Goal: Information Seeking & Learning: Compare options

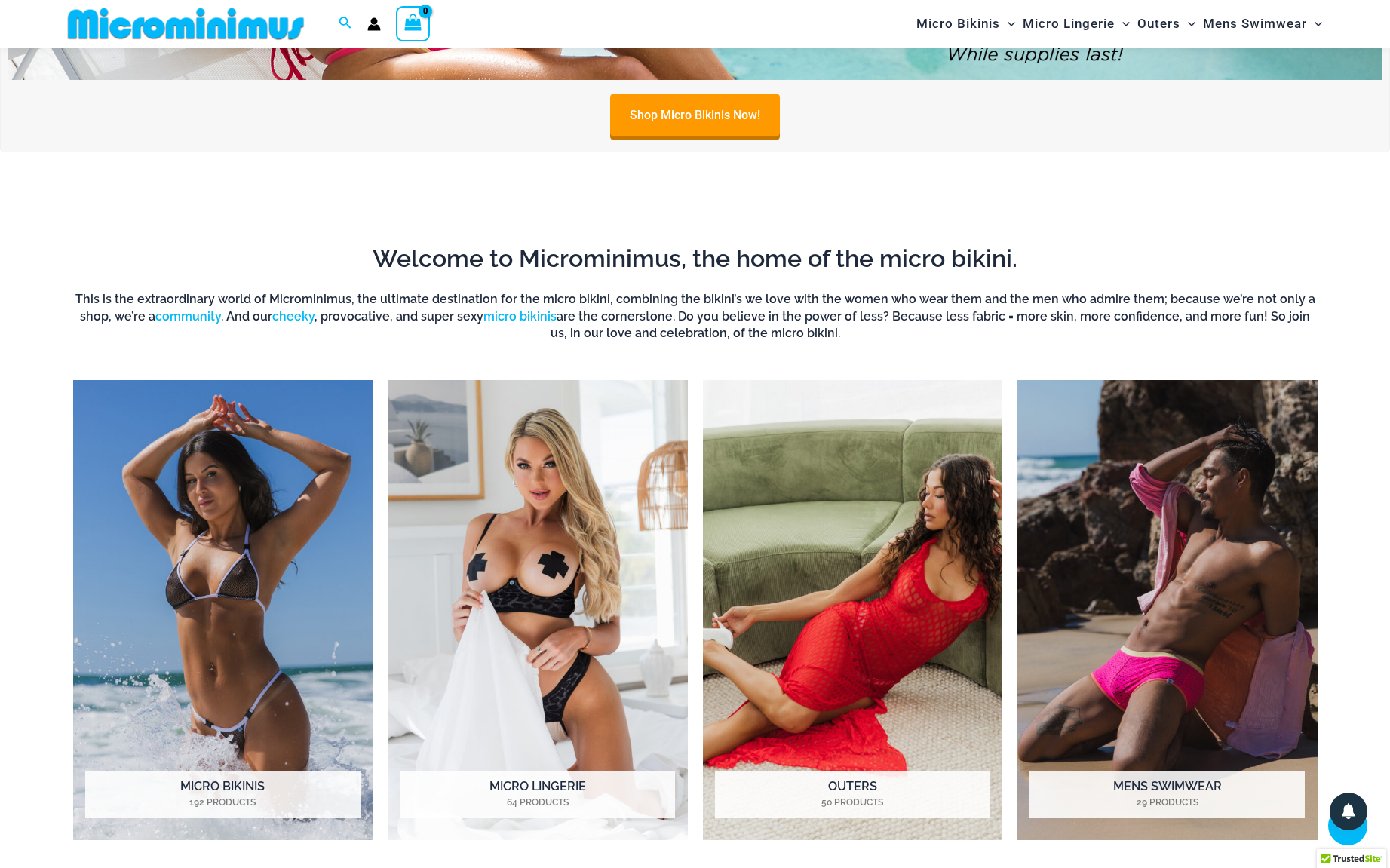
scroll to position [301, 0]
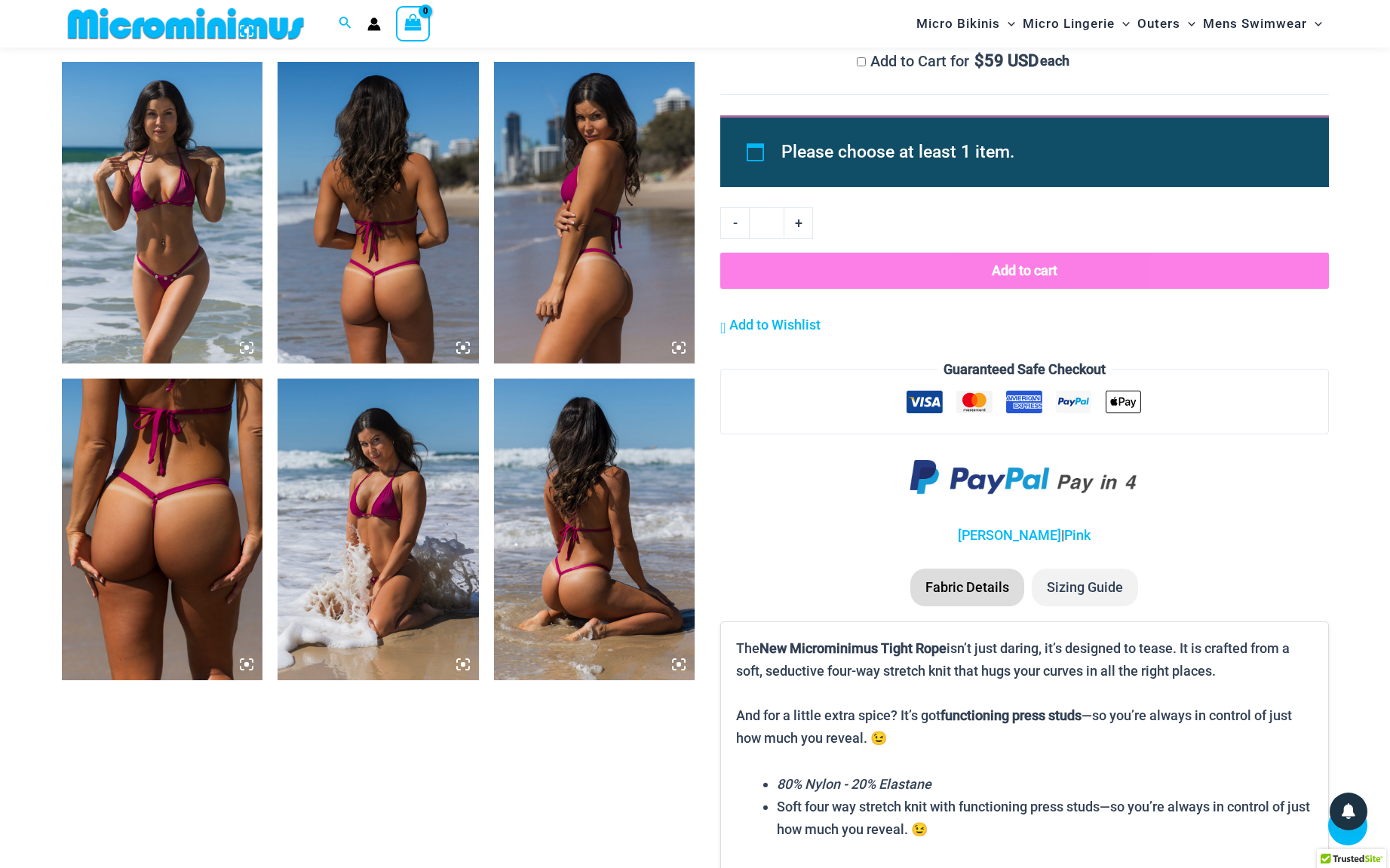
scroll to position [1207, 0]
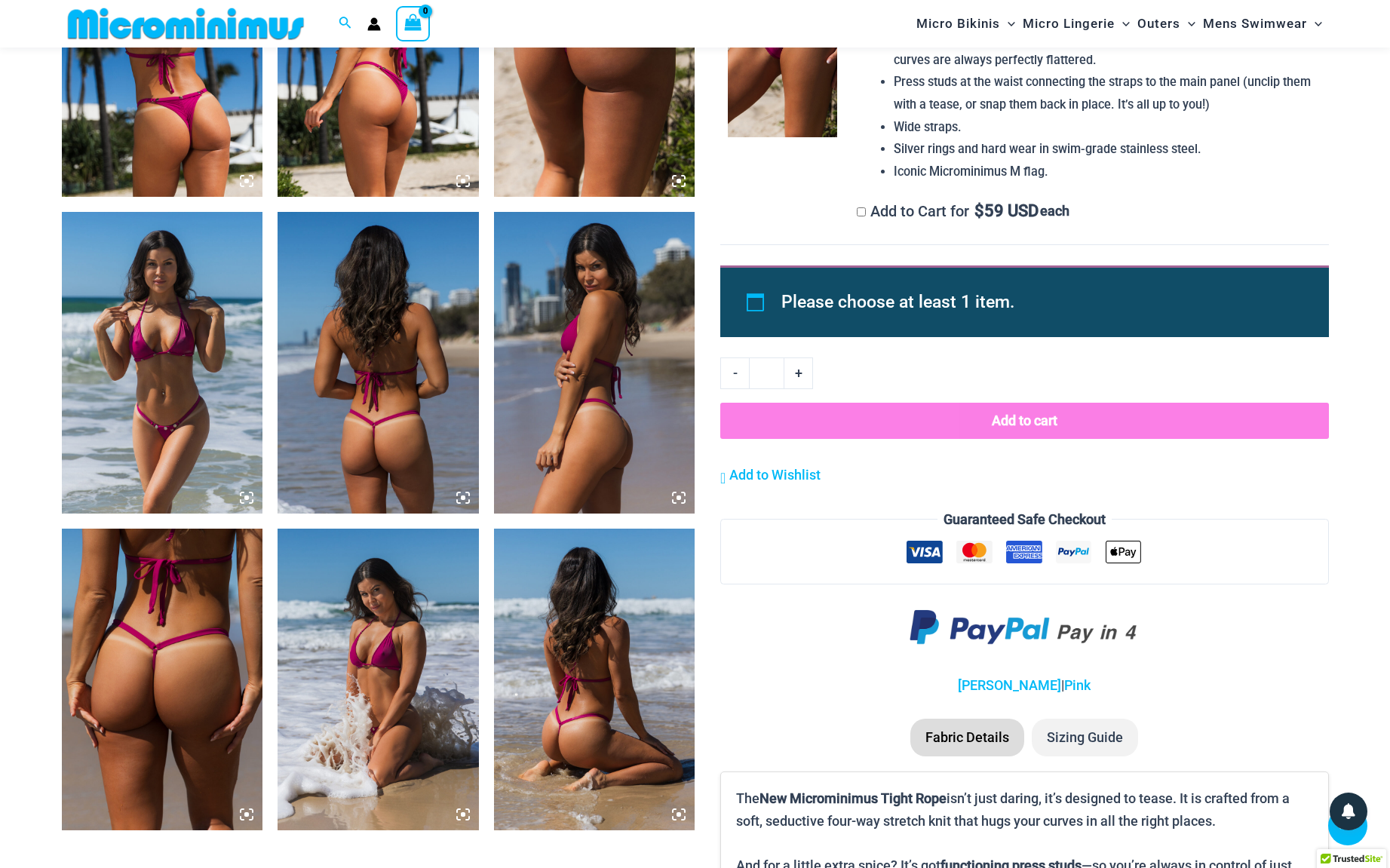
click at [157, 397] on img at bounding box center [162, 362] width 201 height 302
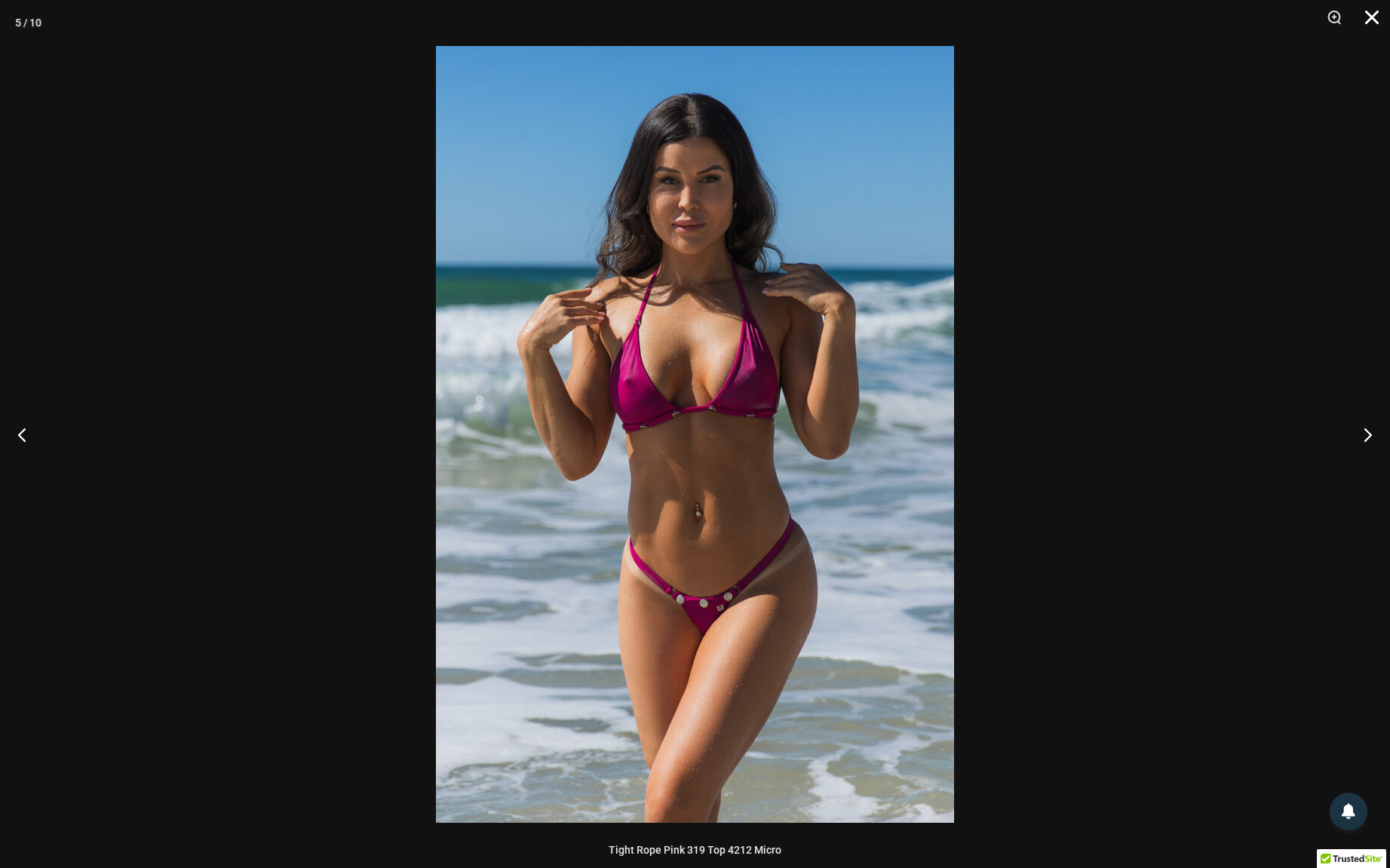
click at [1370, 12] on button "Close" at bounding box center [1367, 22] width 38 height 45
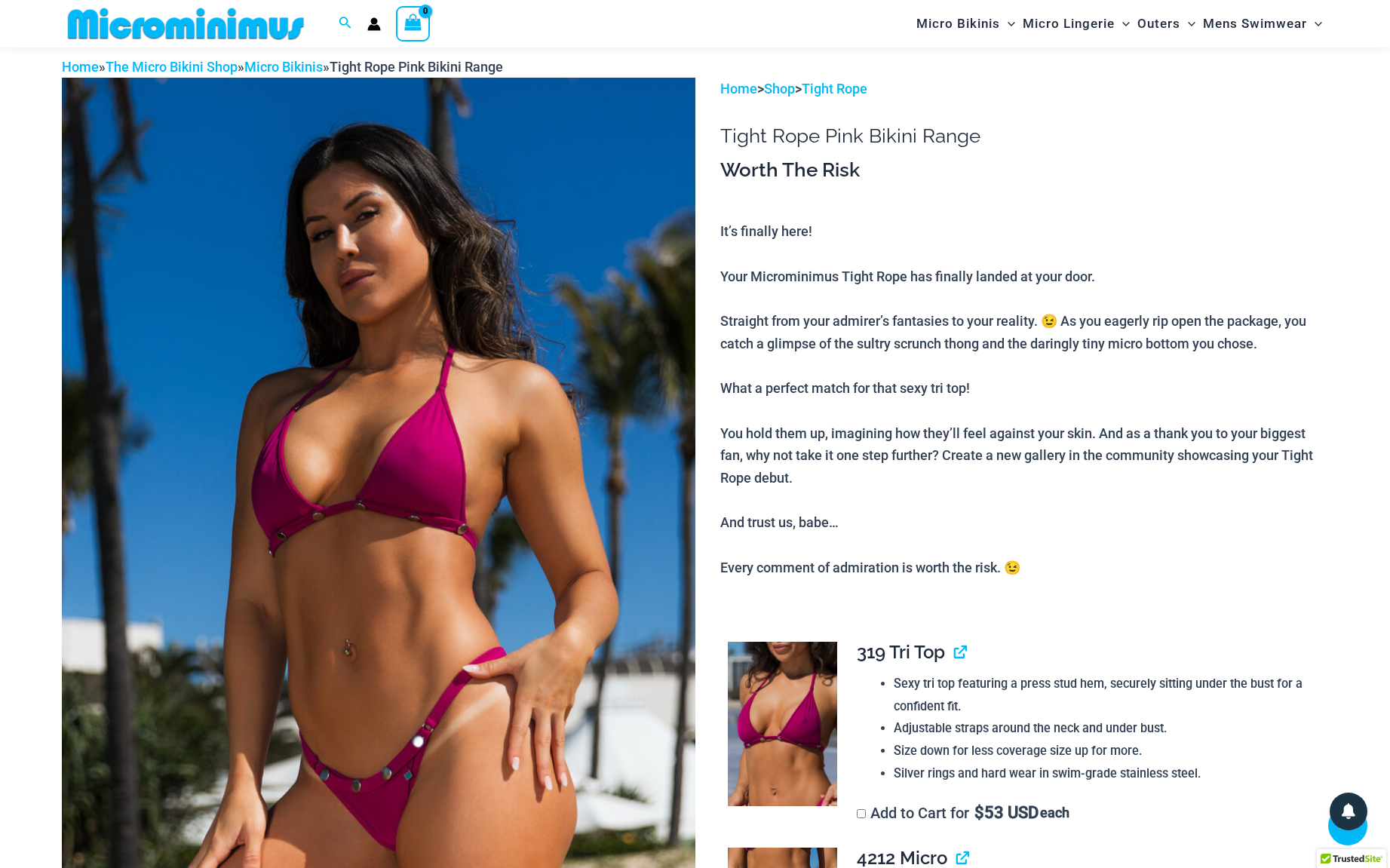
scroll to position [420, 0]
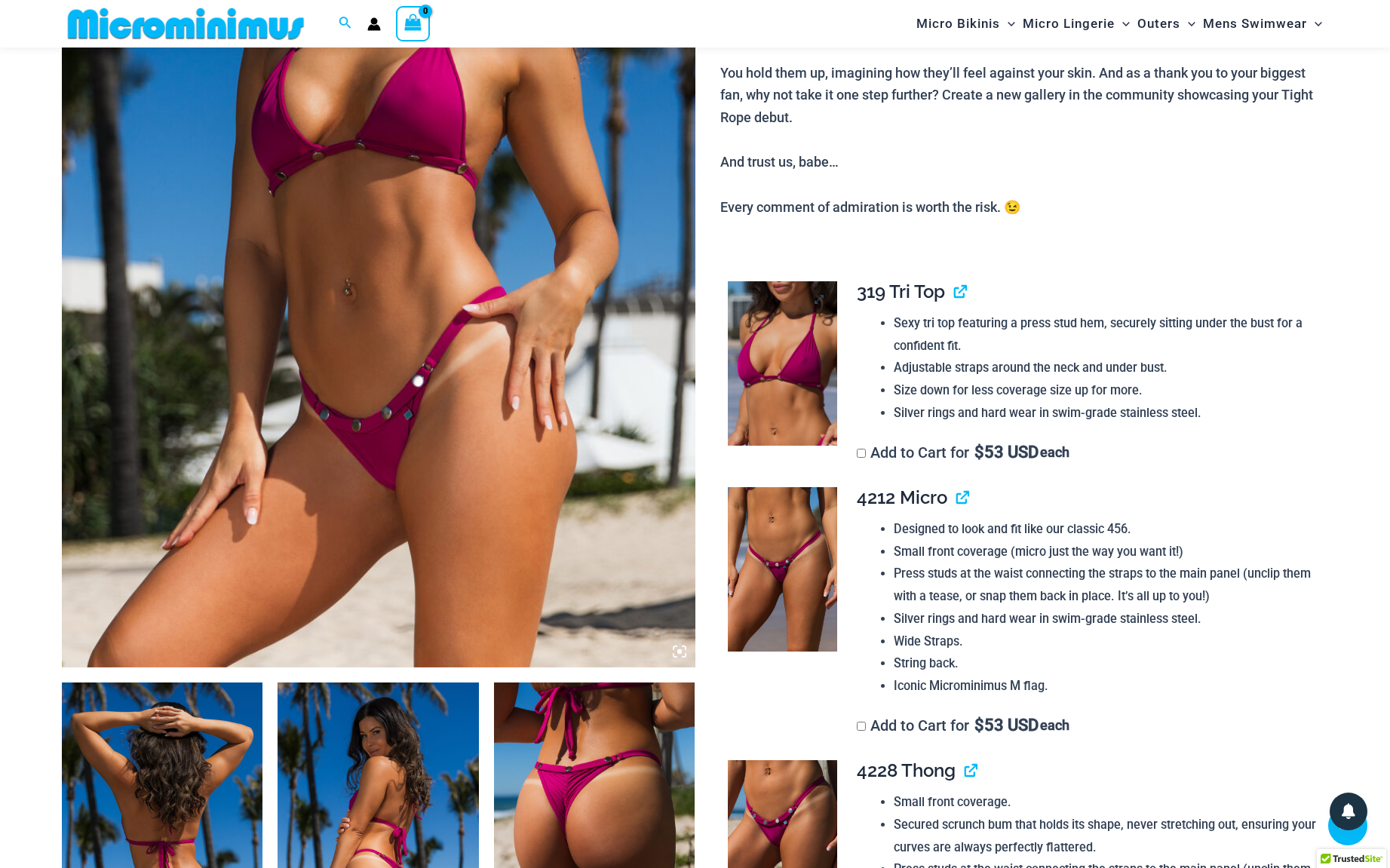
click at [800, 359] on img at bounding box center [782, 363] width 110 height 165
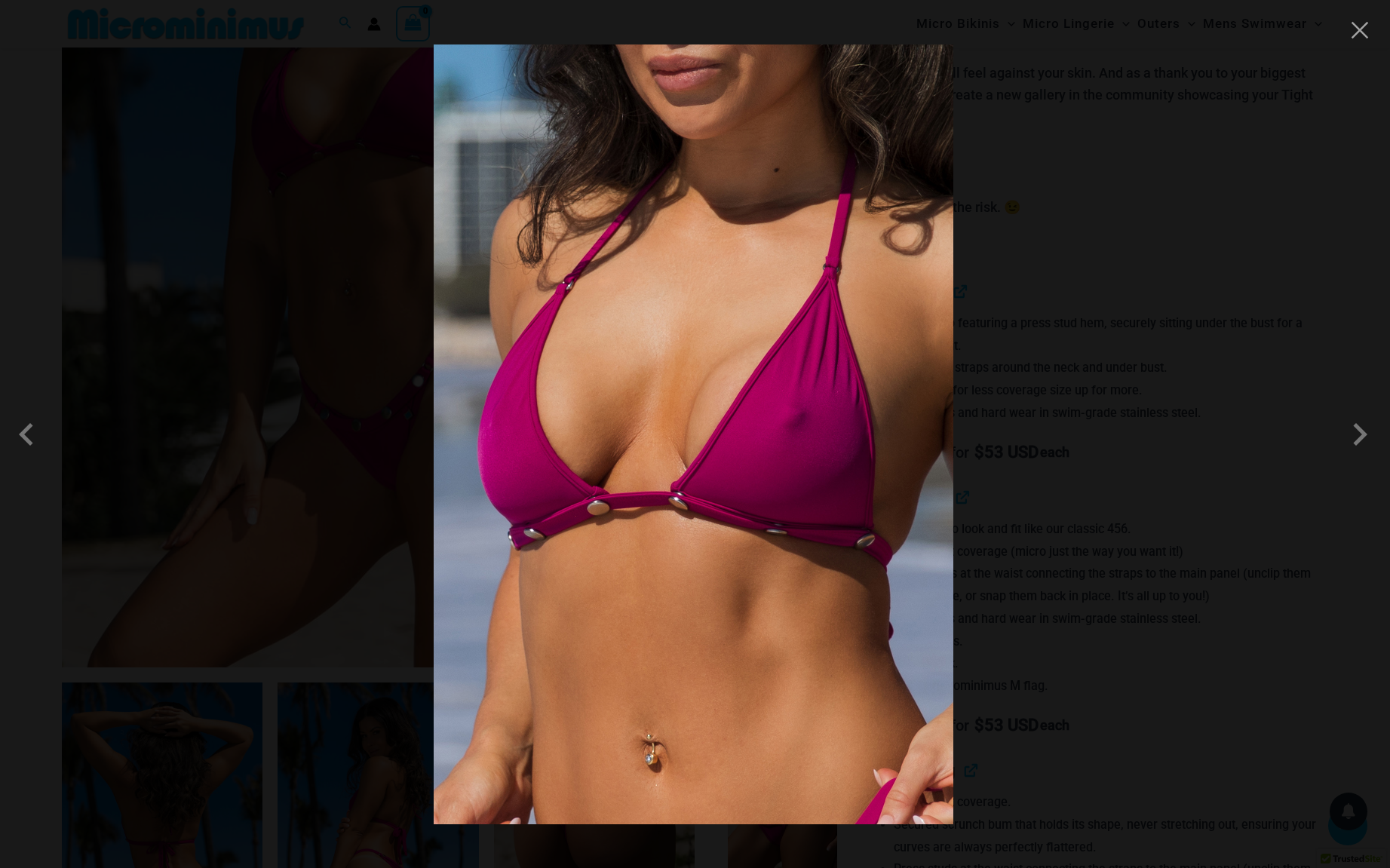
click at [1381, 268] on div at bounding box center [695, 434] width 1390 height 868
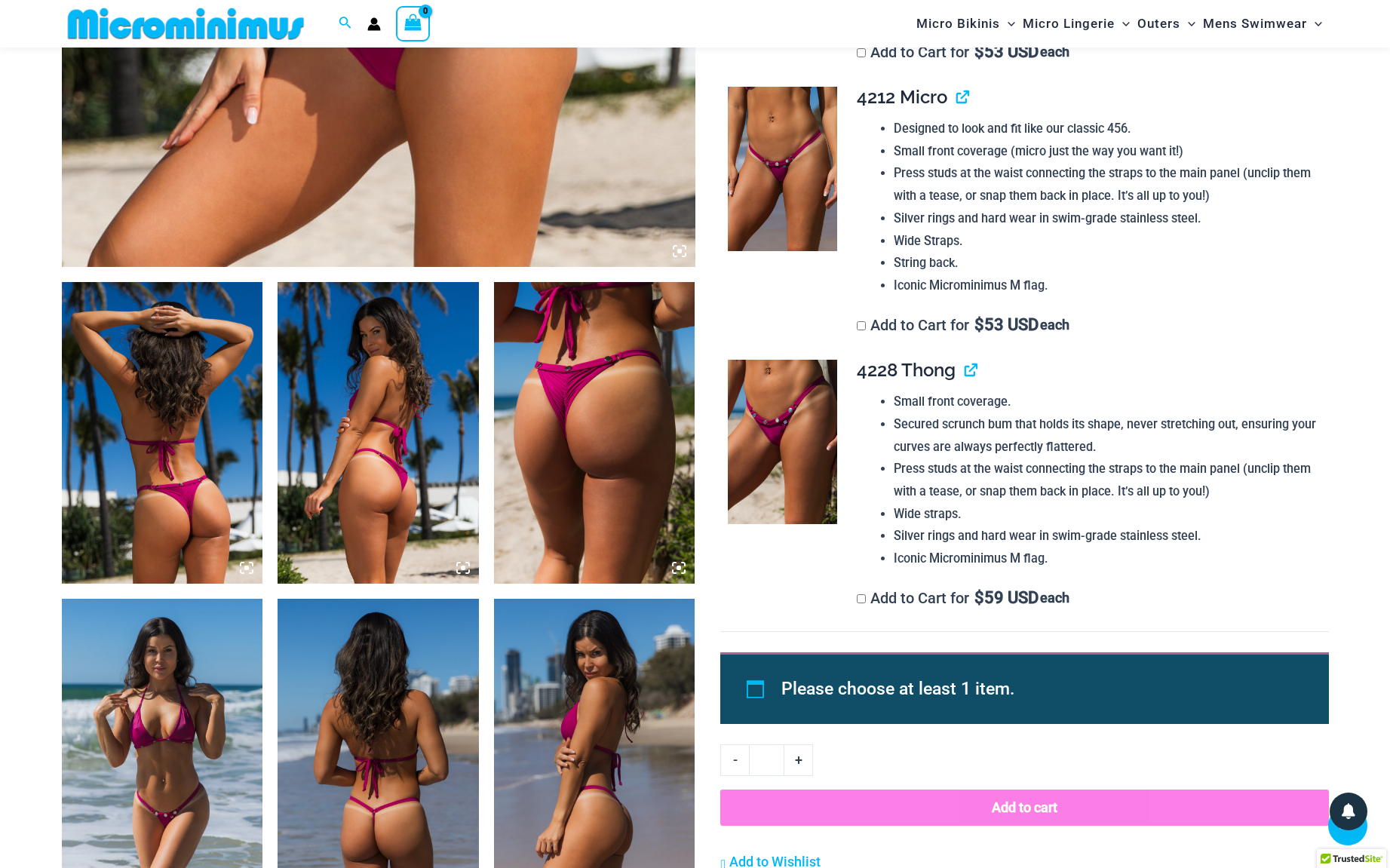
scroll to position [71, 0]
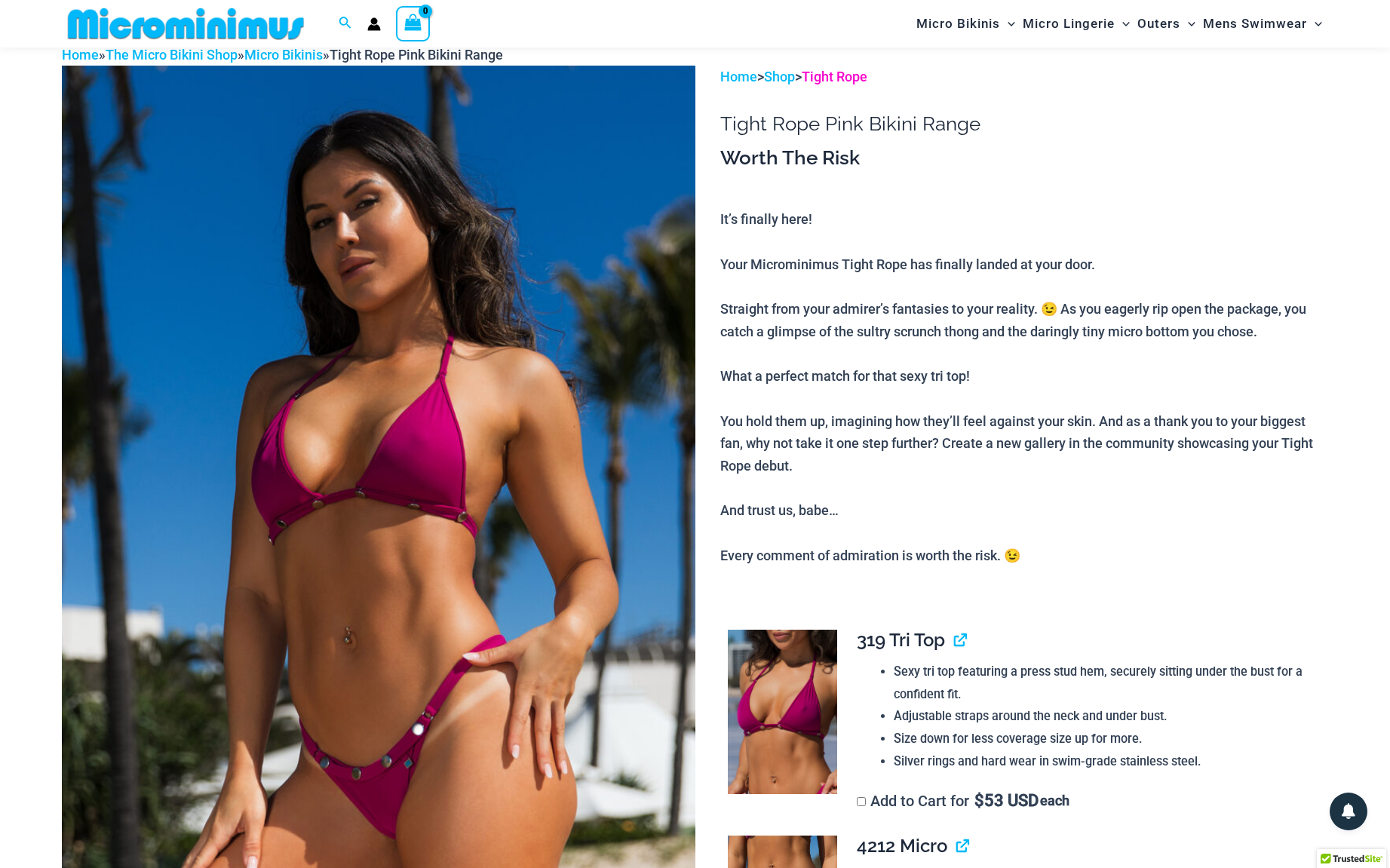
click at [853, 73] on link "Tight Rope" at bounding box center [835, 76] width 66 height 16
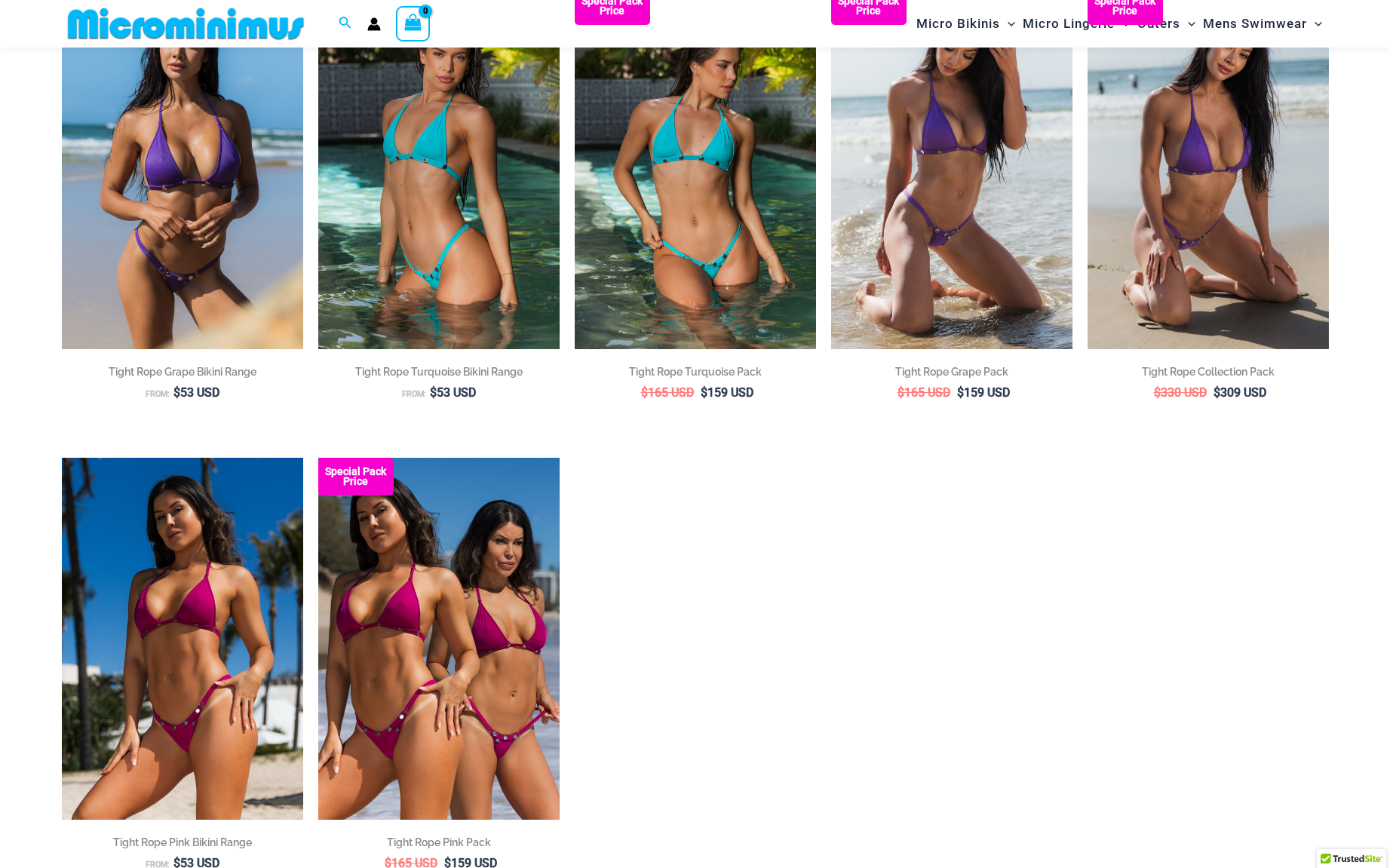
scroll to position [186, 0]
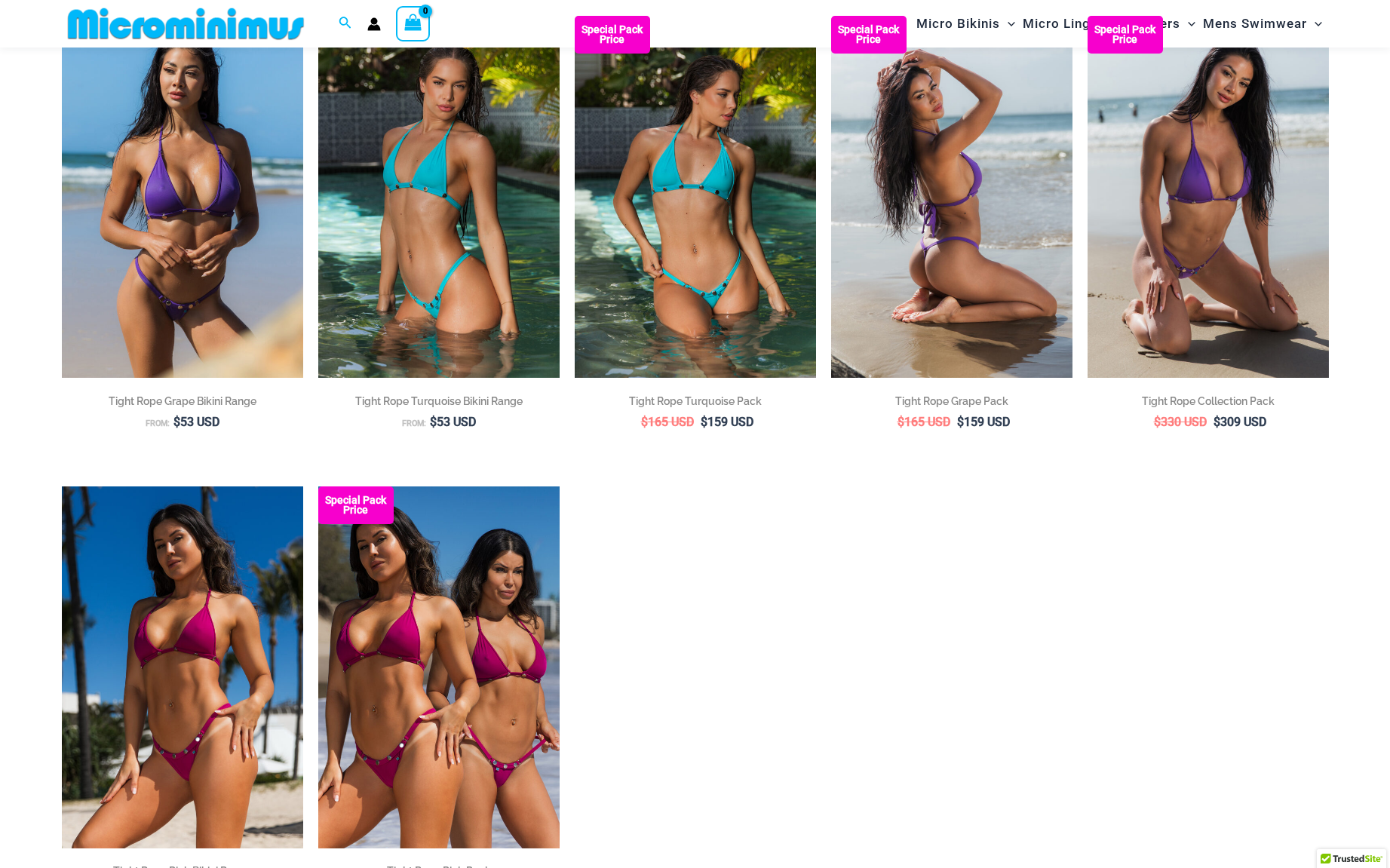
click at [968, 190] on img at bounding box center [951, 197] width 241 height 362
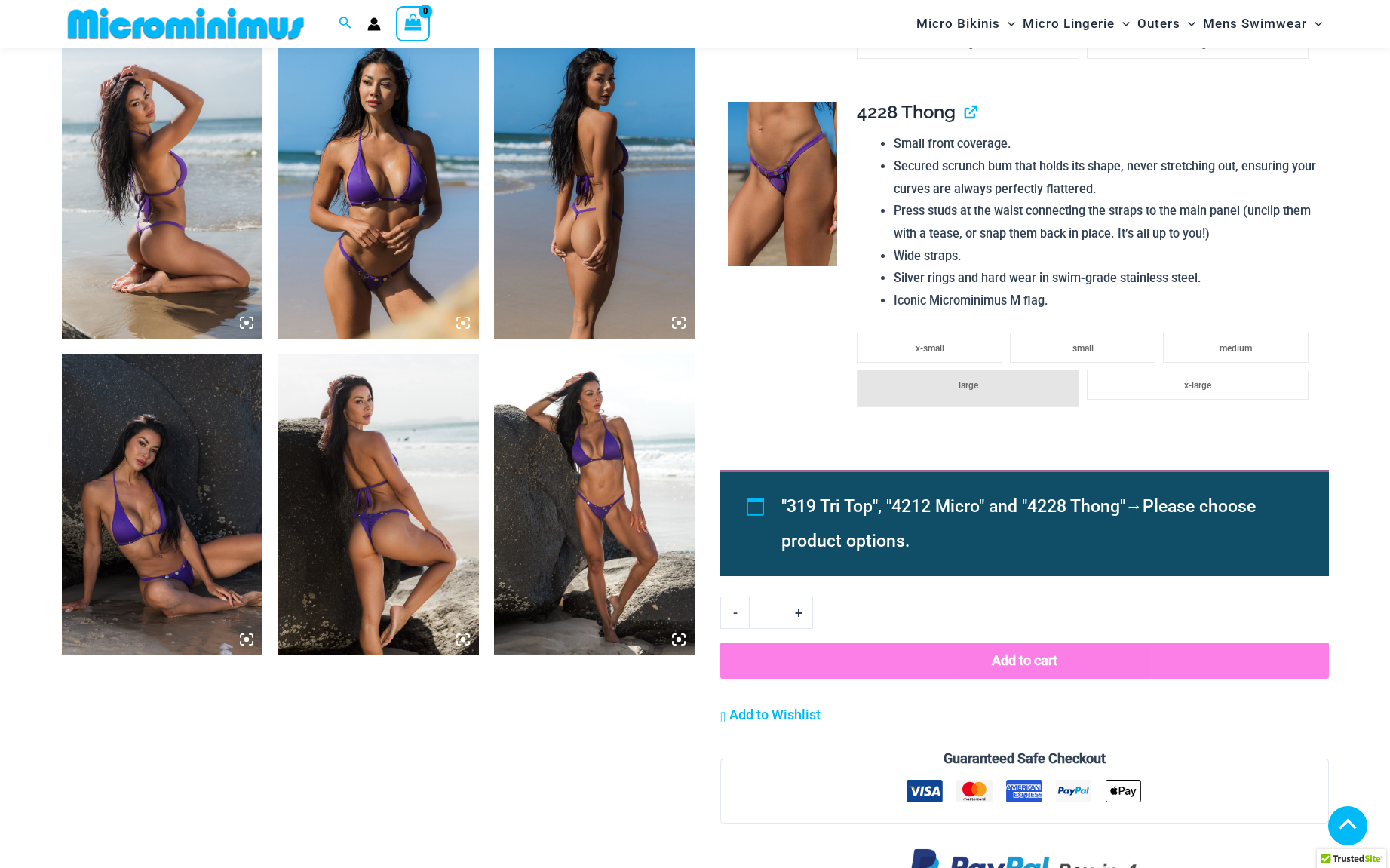
scroll to position [631, 0]
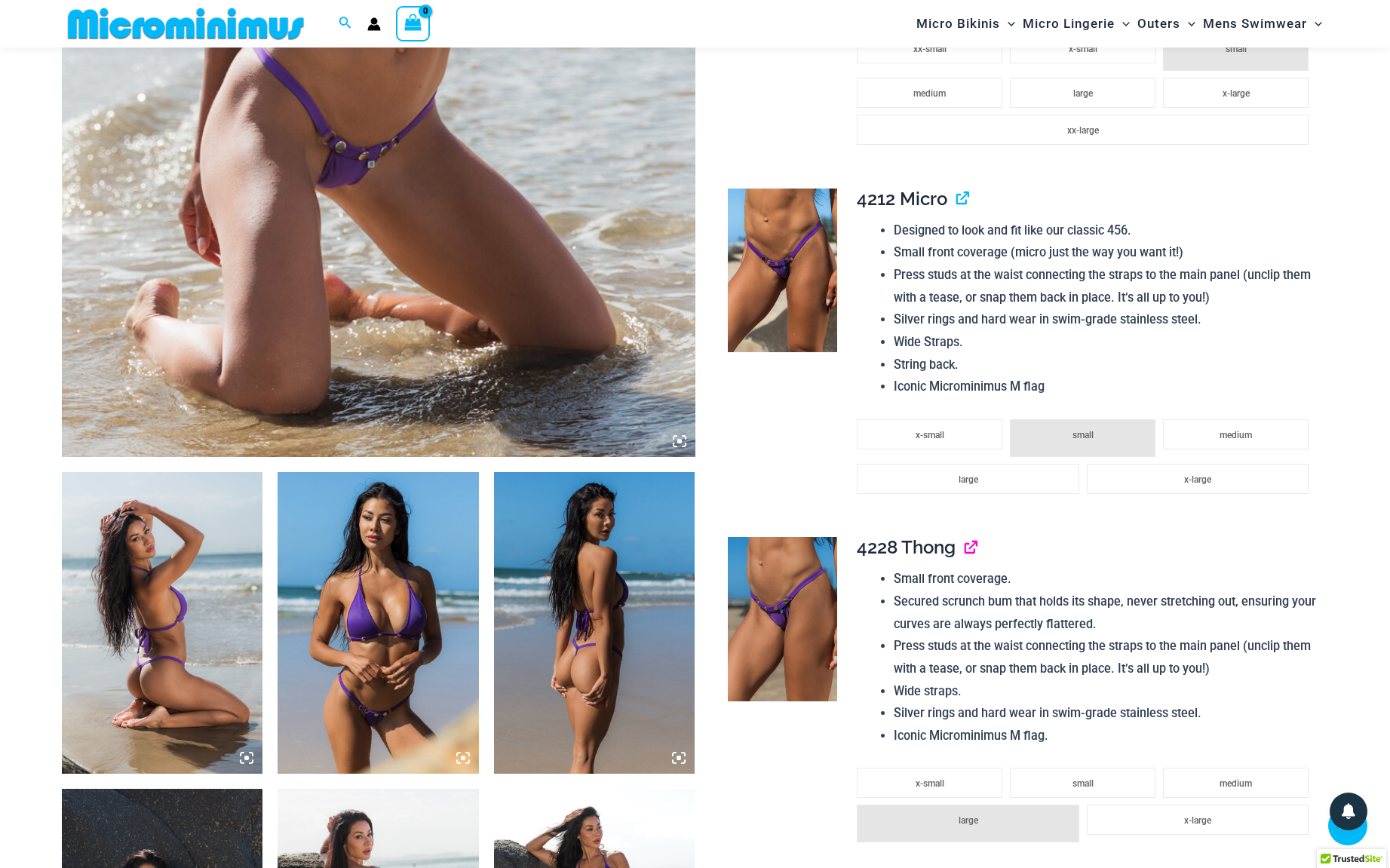
click at [964, 555] on link "View product" at bounding box center [964, 547] width 0 height 22
click at [783, 260] on img at bounding box center [782, 271] width 110 height 165
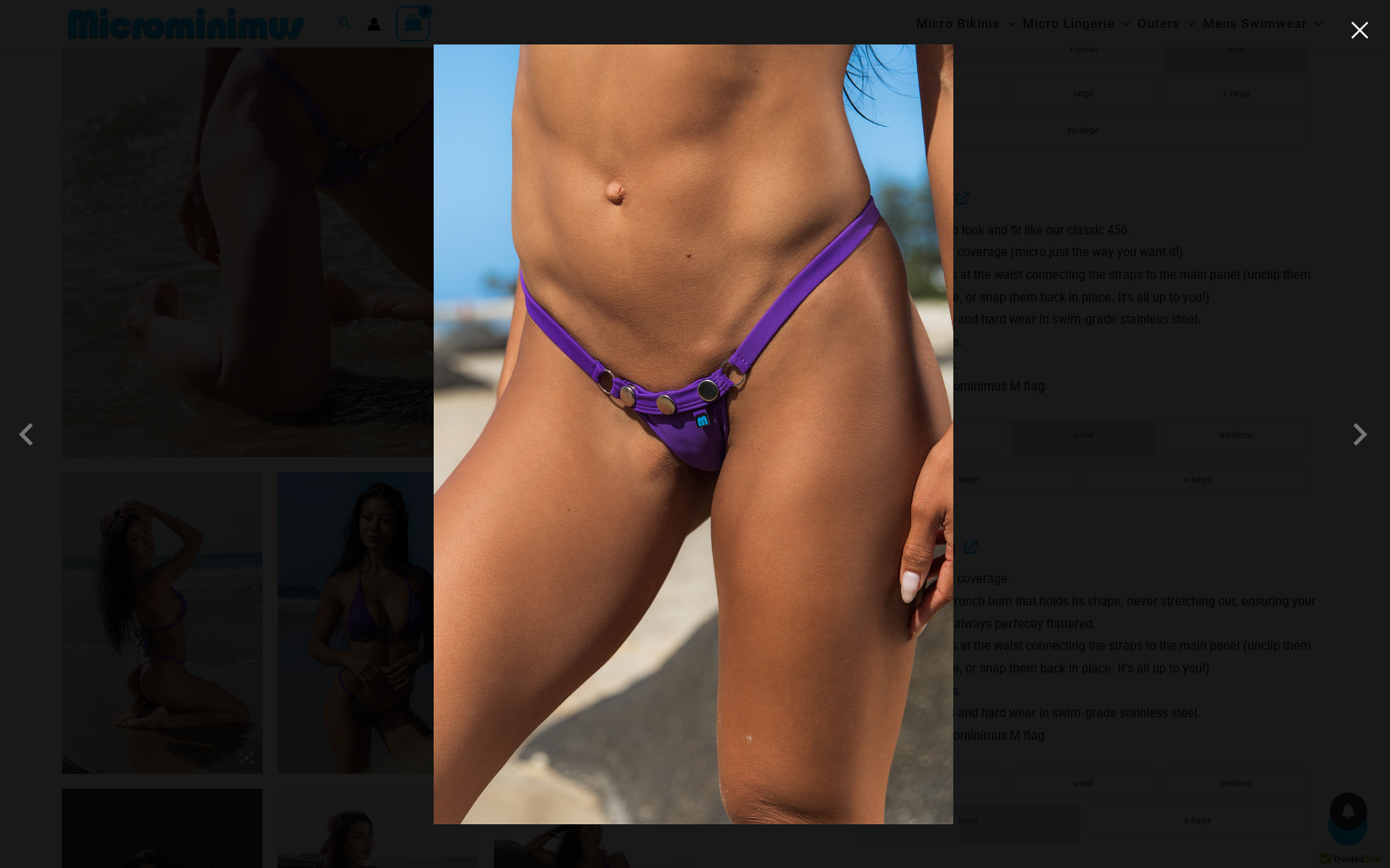
click at [1366, 31] on button "Close" at bounding box center [1360, 30] width 23 height 23
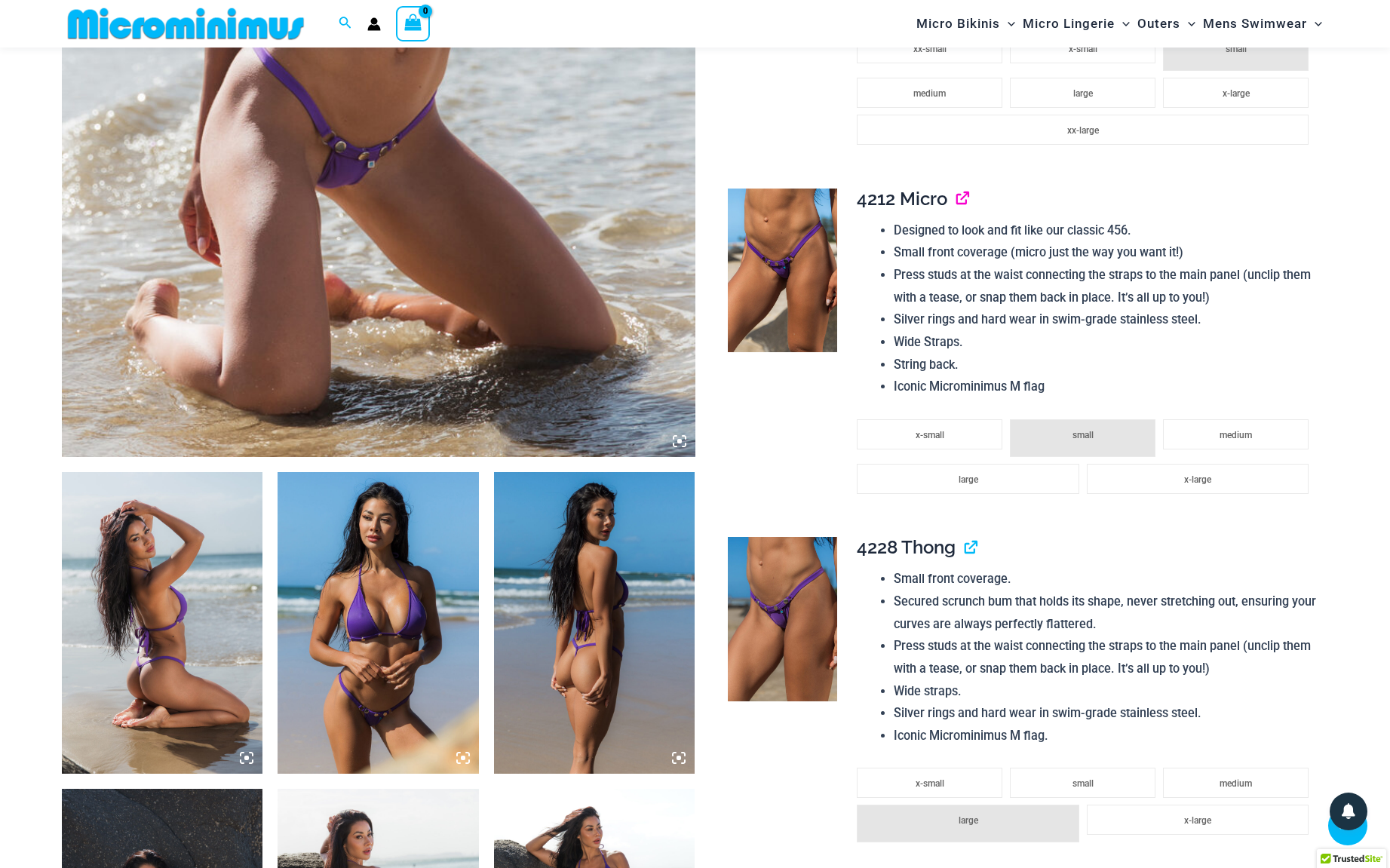
click at [957, 210] on link "View product" at bounding box center [957, 198] width 0 height 22
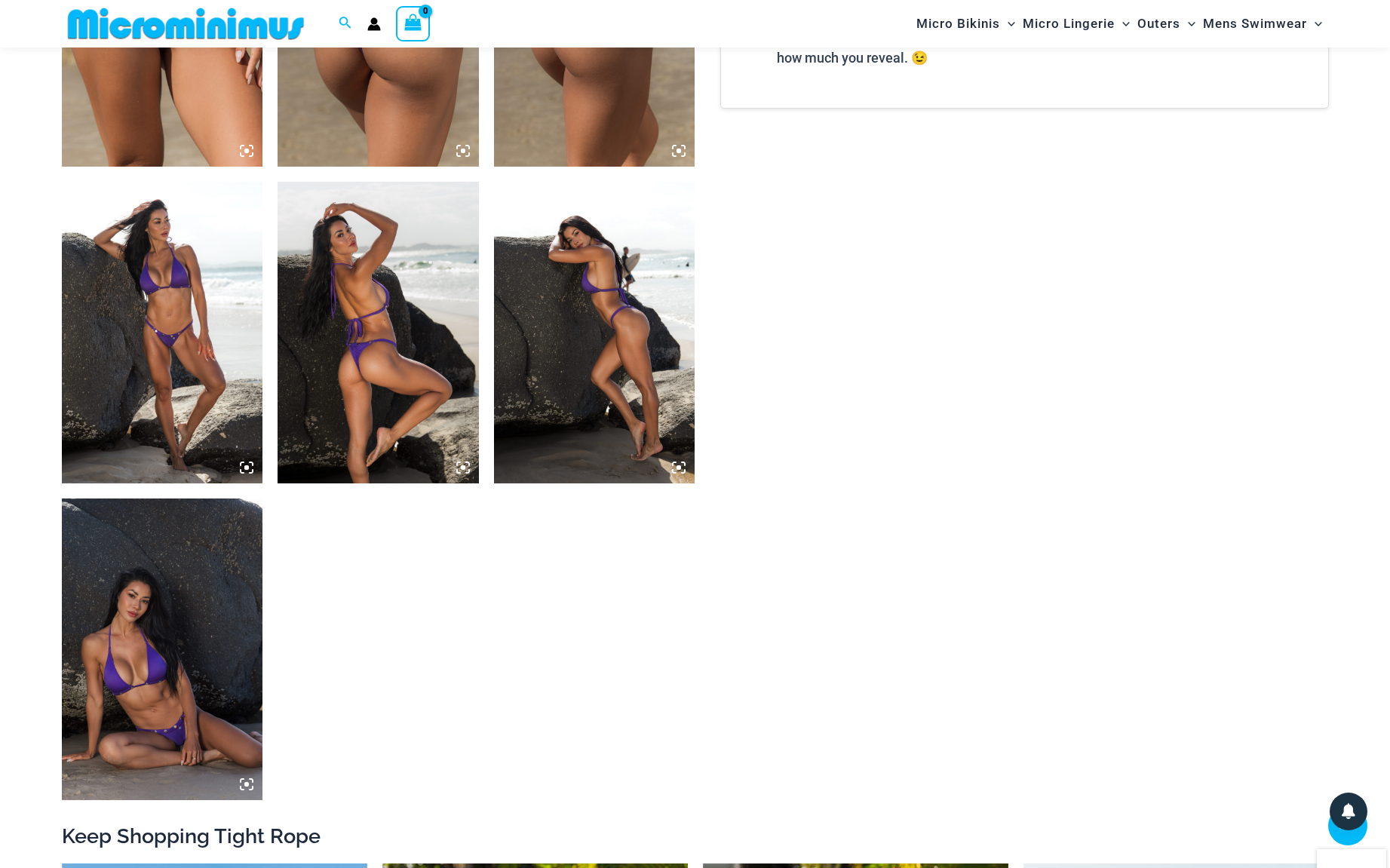
scroll to position [856, 0]
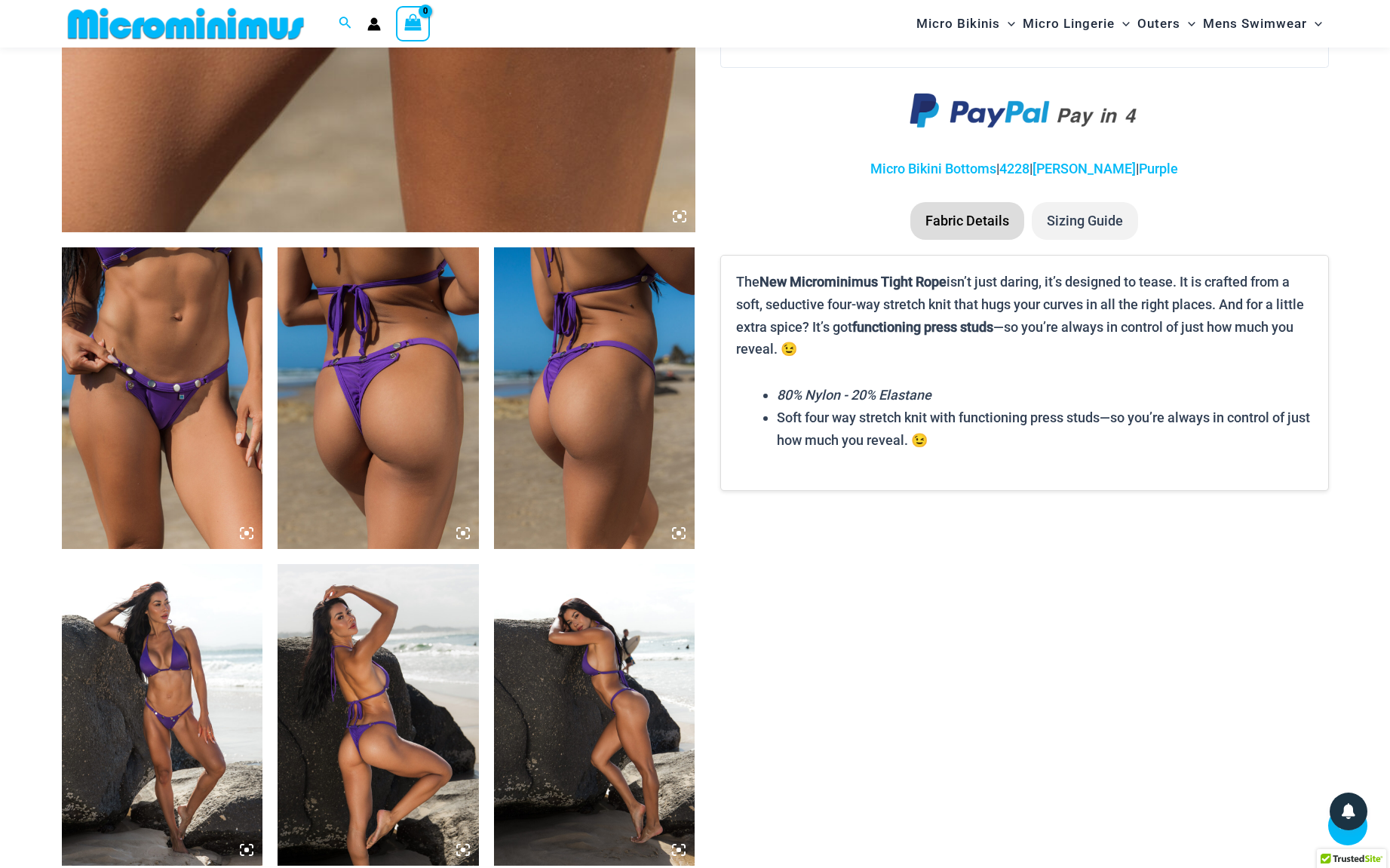
click at [193, 382] on img at bounding box center [162, 398] width 201 height 302
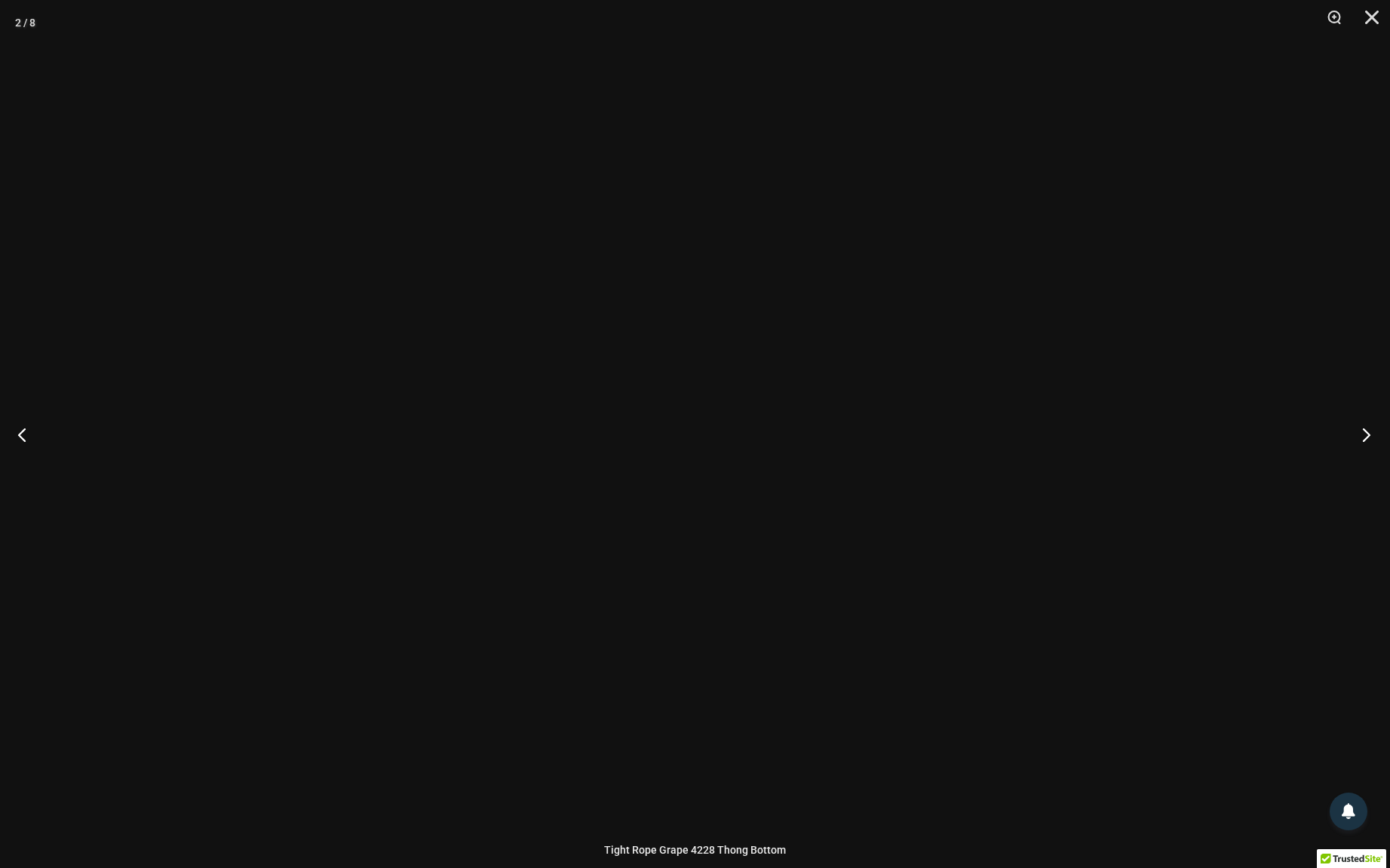
click at [1362, 438] on button "Next" at bounding box center [1361, 434] width 56 height 75
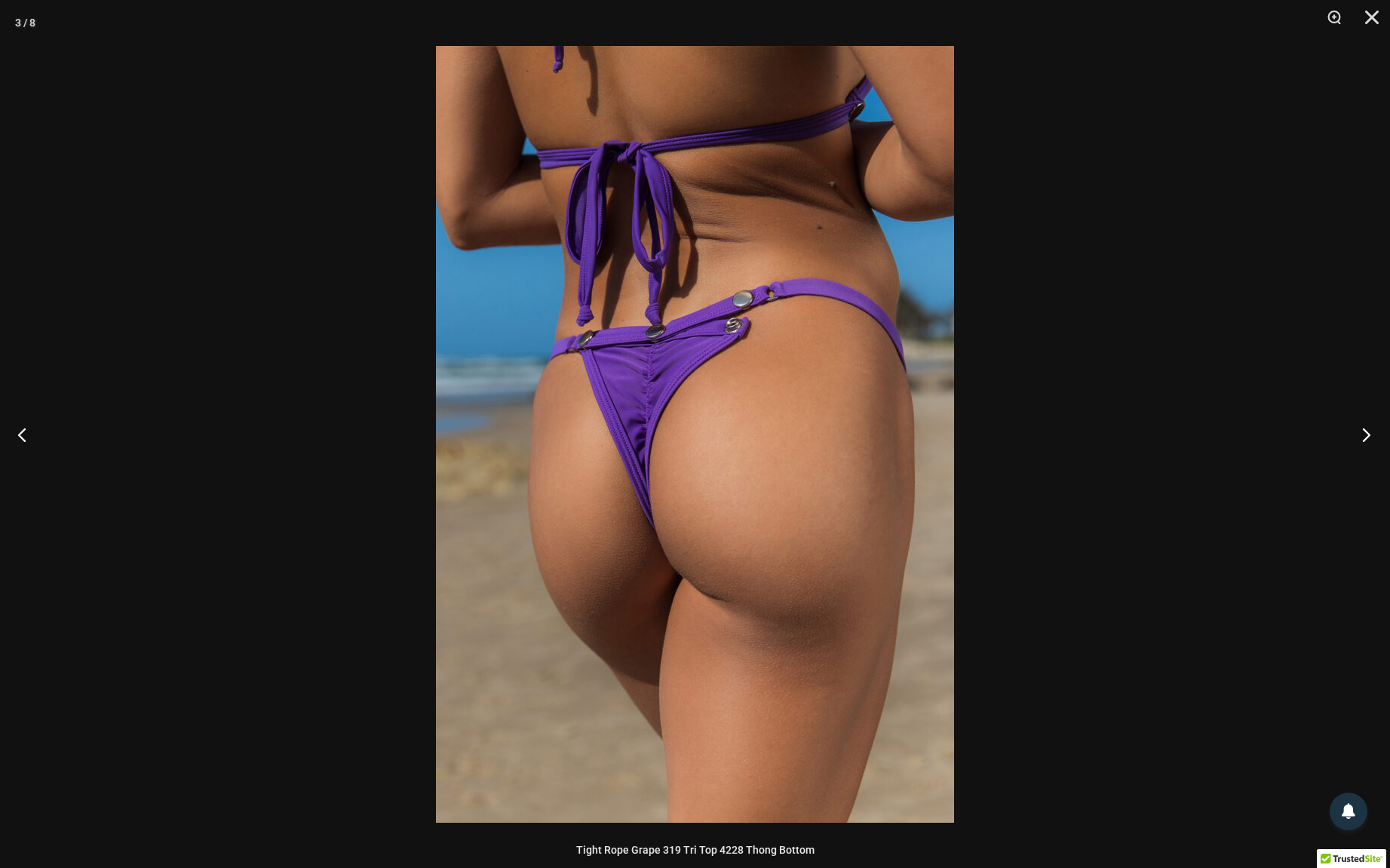
click at [1362, 438] on button "Next" at bounding box center [1361, 434] width 56 height 75
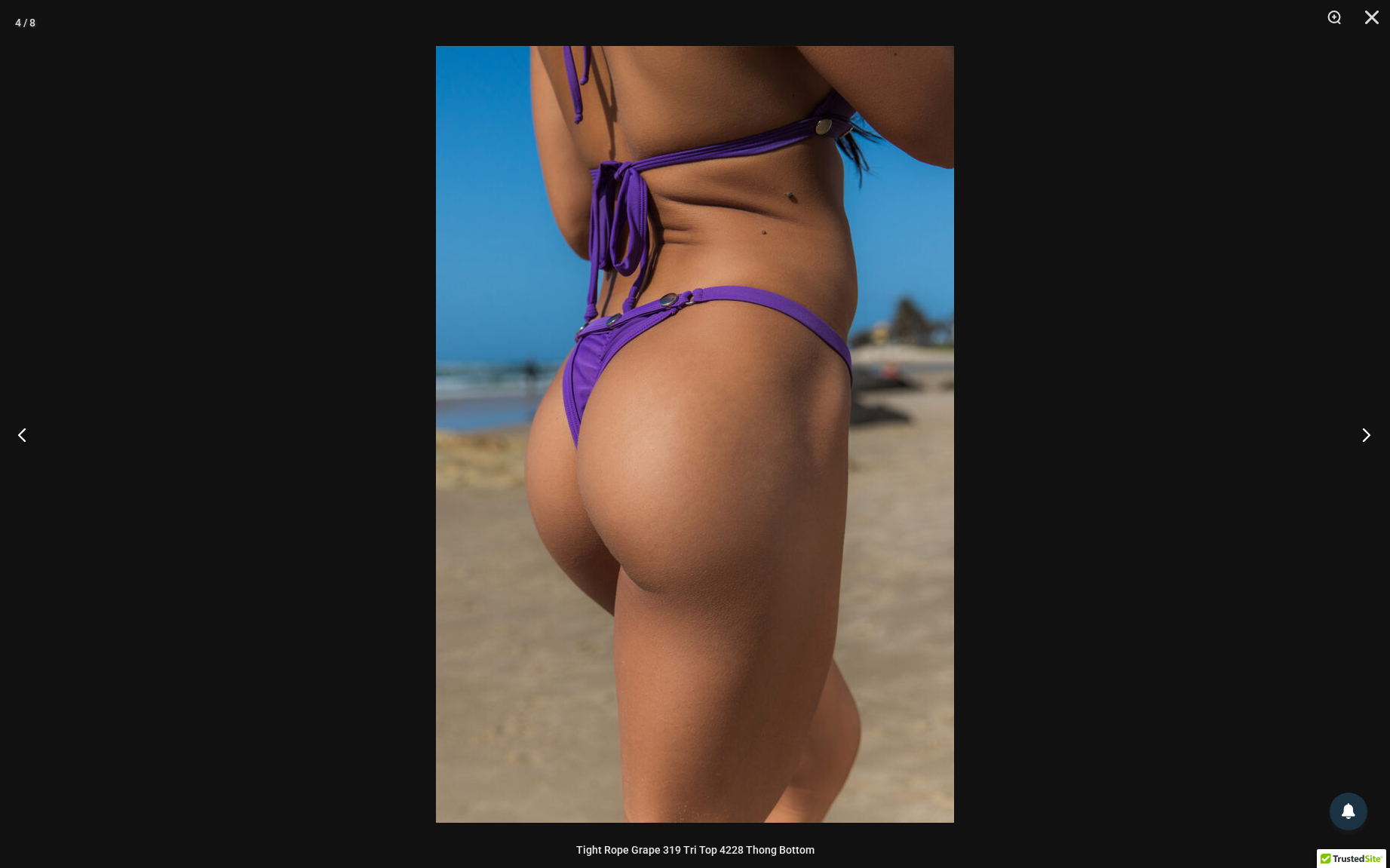
click at [1363, 436] on button "Next" at bounding box center [1361, 434] width 56 height 75
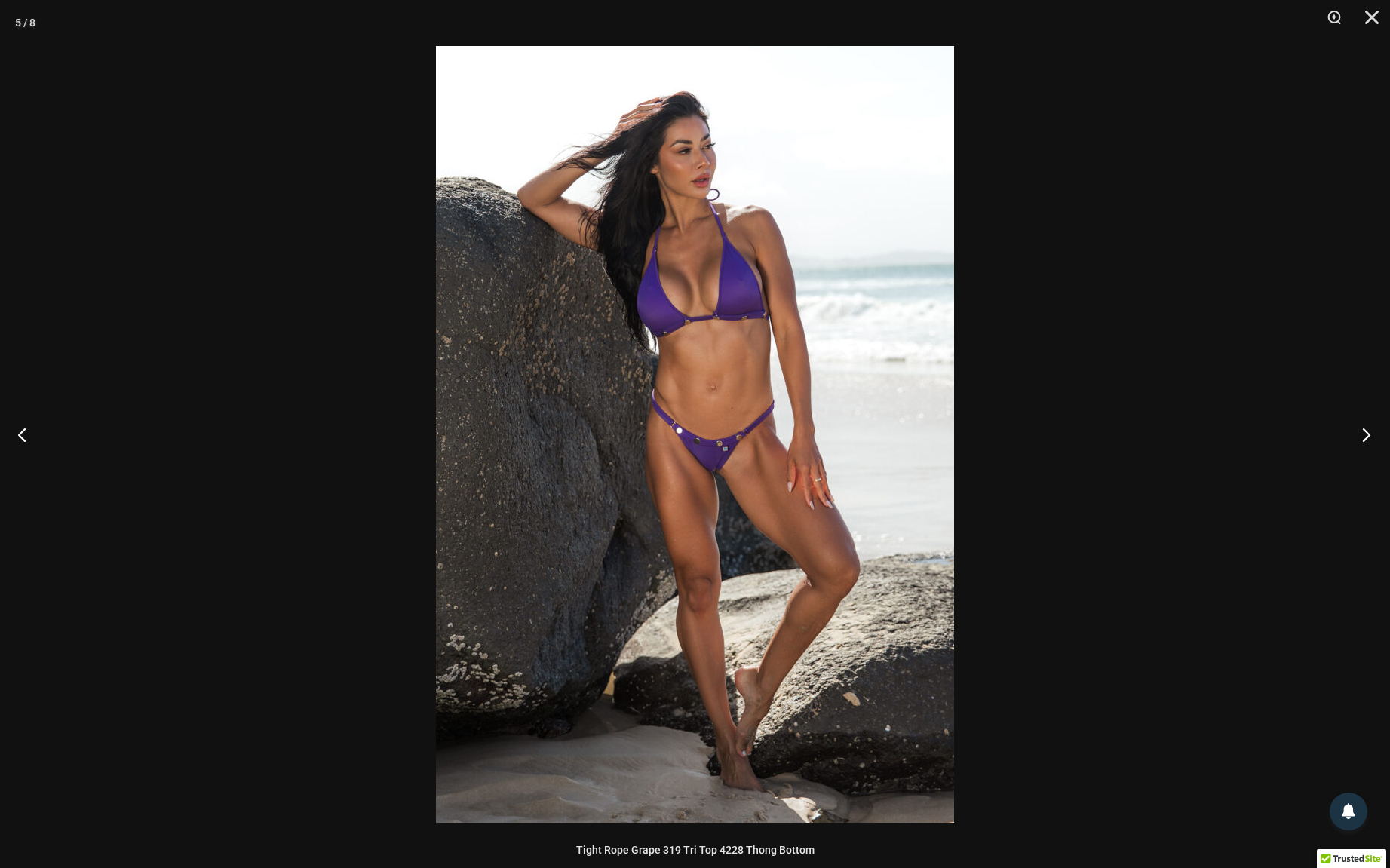
click at [1363, 436] on button "Next" at bounding box center [1361, 434] width 56 height 75
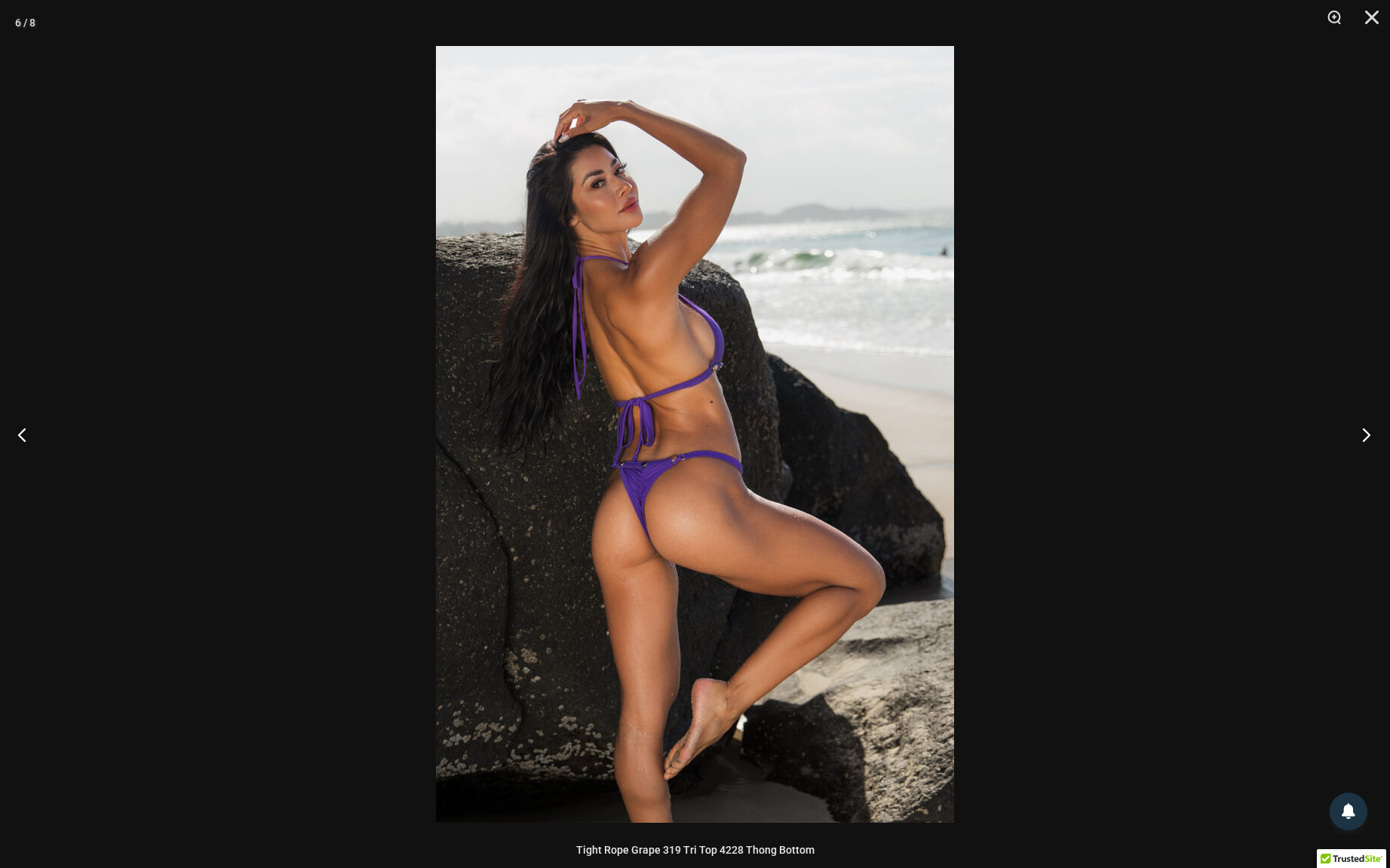
click at [1363, 436] on button "Next" at bounding box center [1361, 434] width 56 height 75
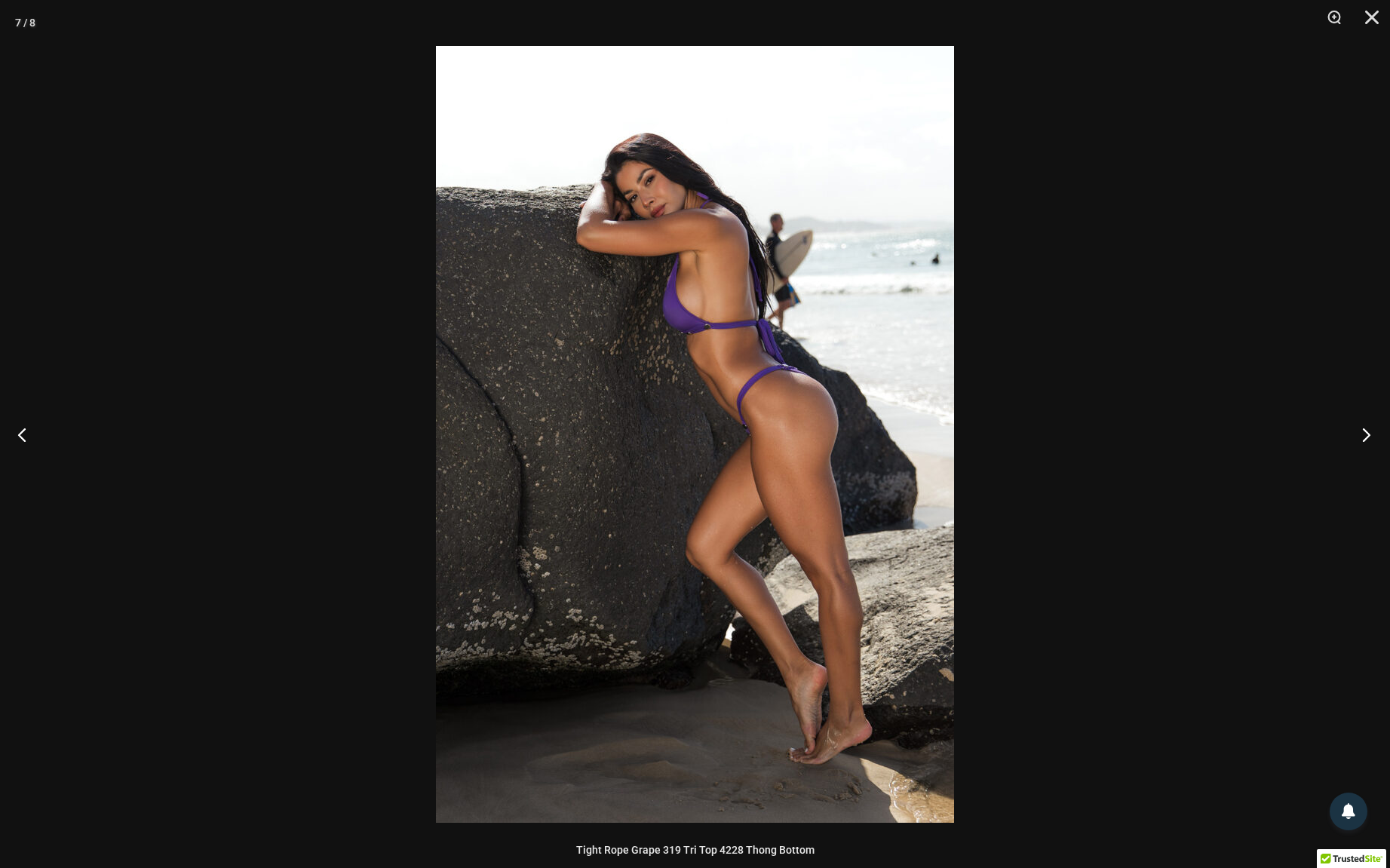
click at [1363, 436] on button "Next" at bounding box center [1361, 434] width 56 height 75
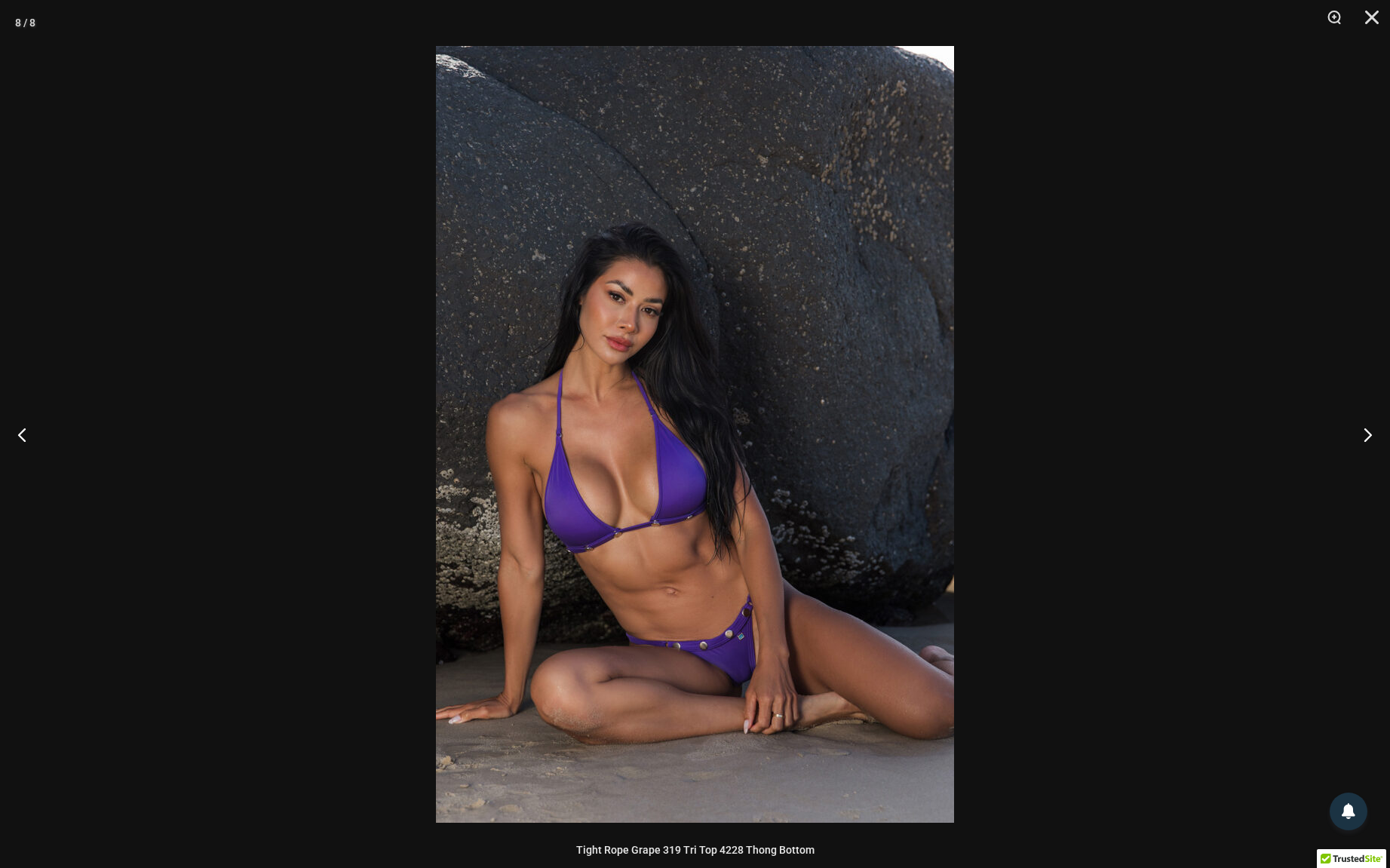
click at [1338, 129] on div at bounding box center [695, 434] width 1390 height 868
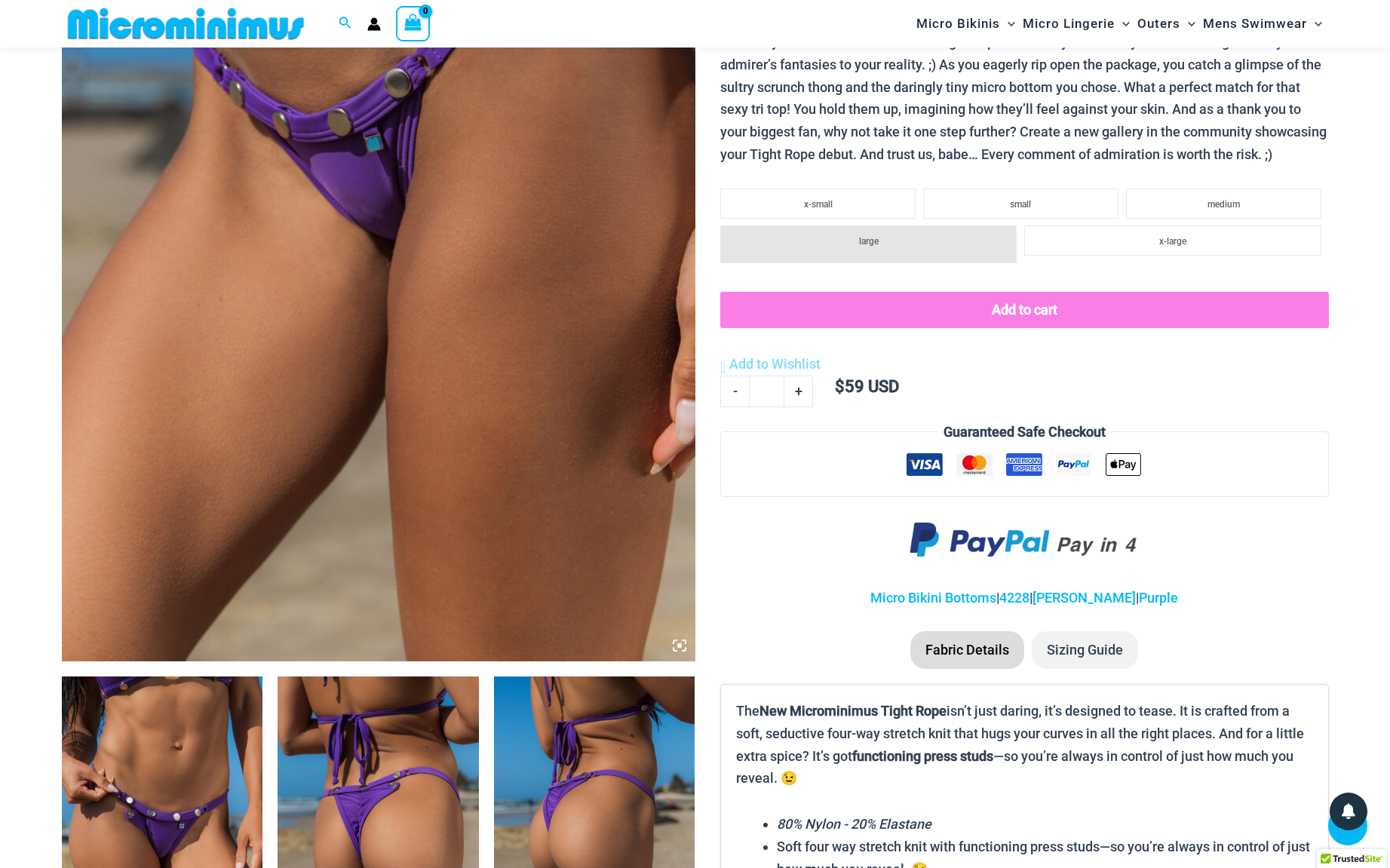
scroll to position [0, 0]
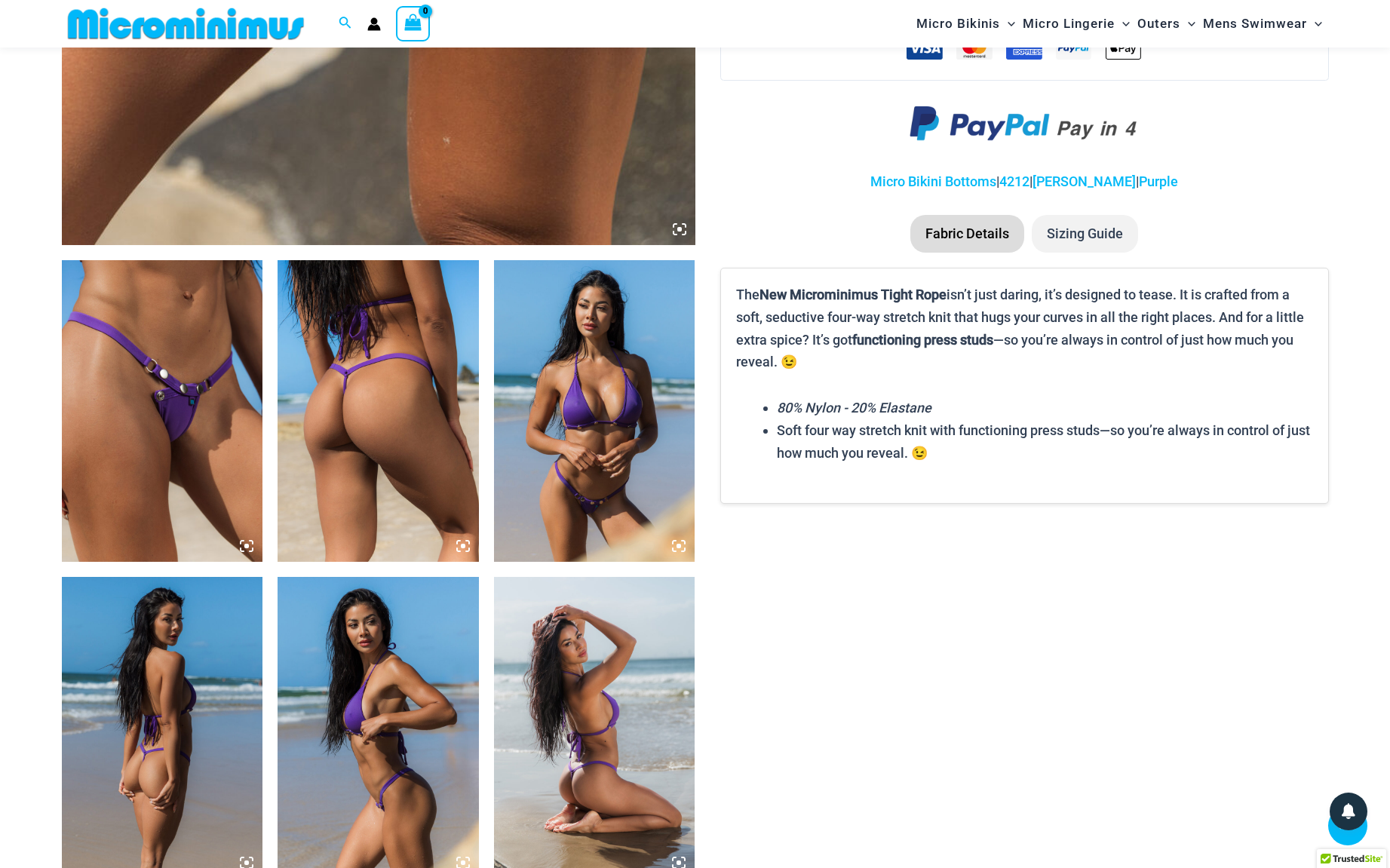
scroll to position [1049, 0]
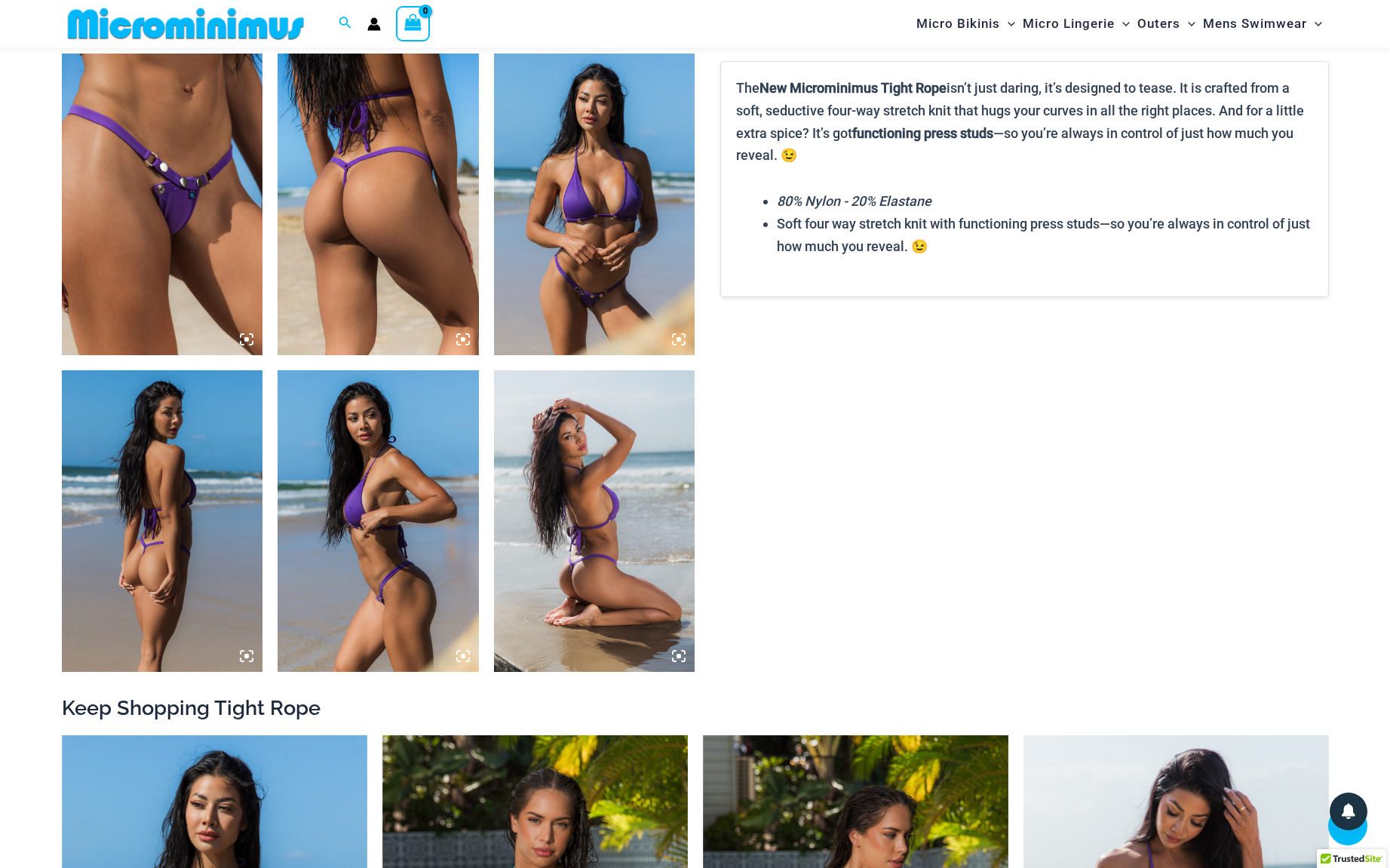
click at [169, 193] on img at bounding box center [162, 204] width 201 height 302
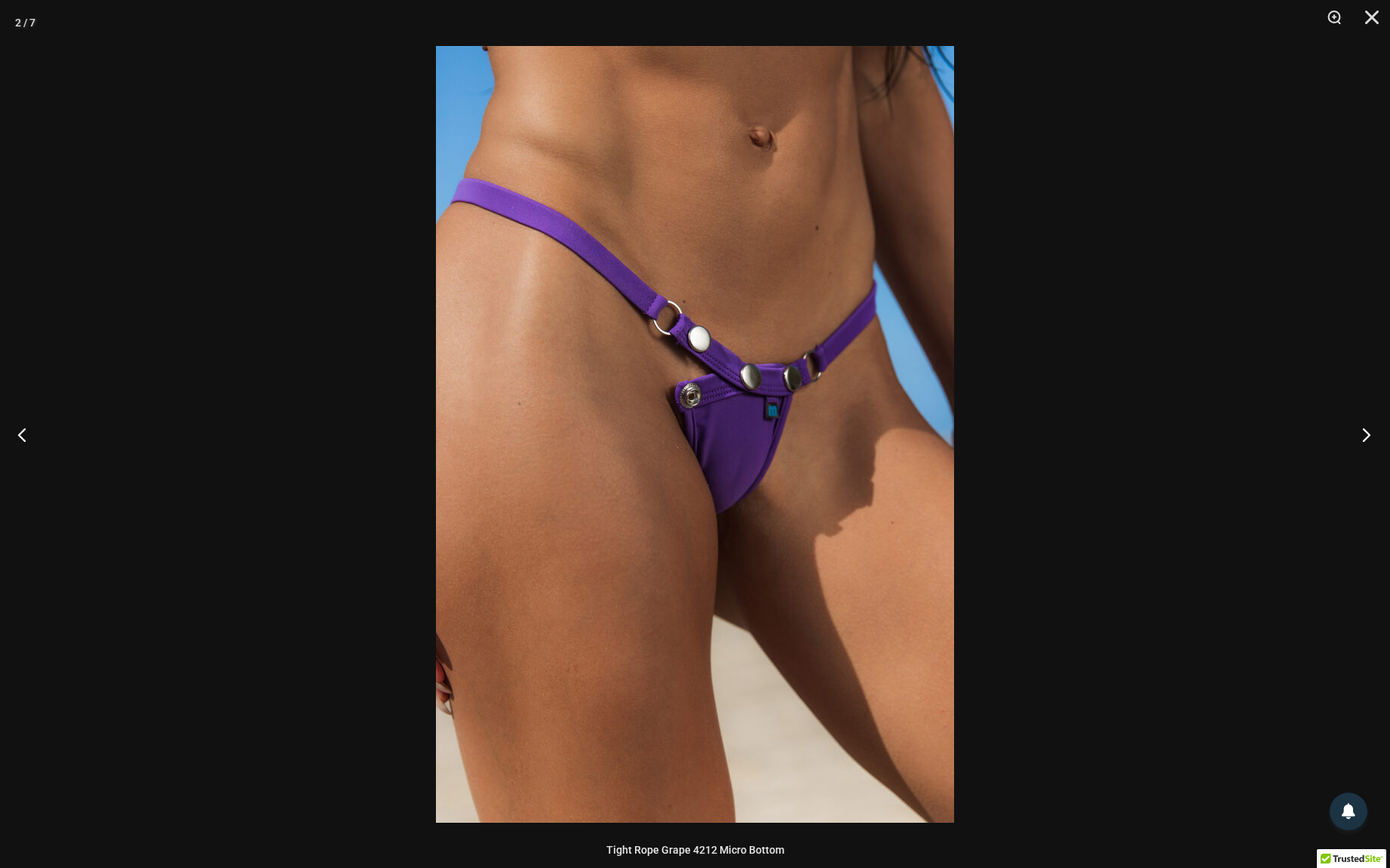
click at [1362, 435] on button "Next" at bounding box center [1361, 434] width 56 height 75
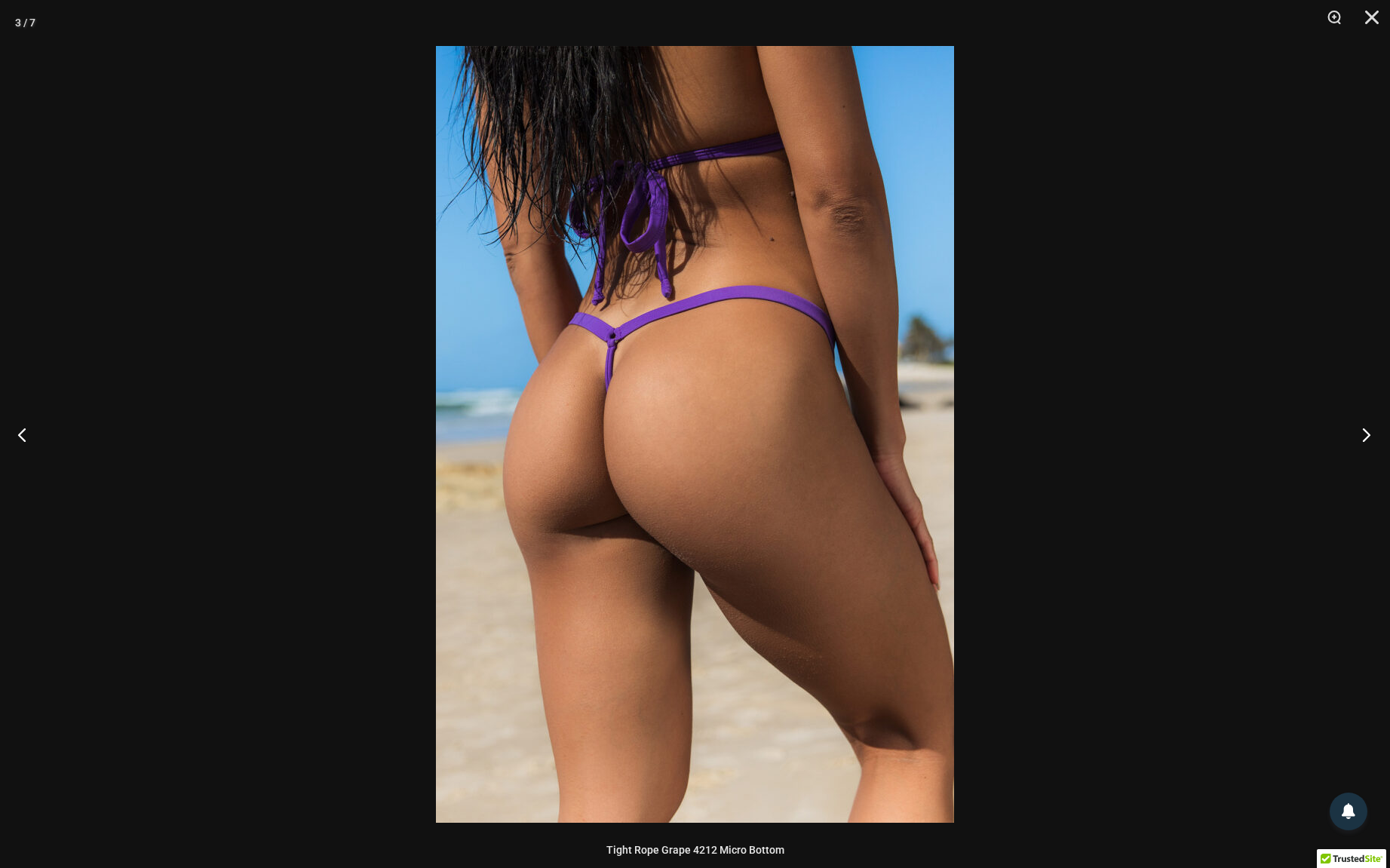
click at [1362, 435] on button "Next" at bounding box center [1361, 434] width 56 height 75
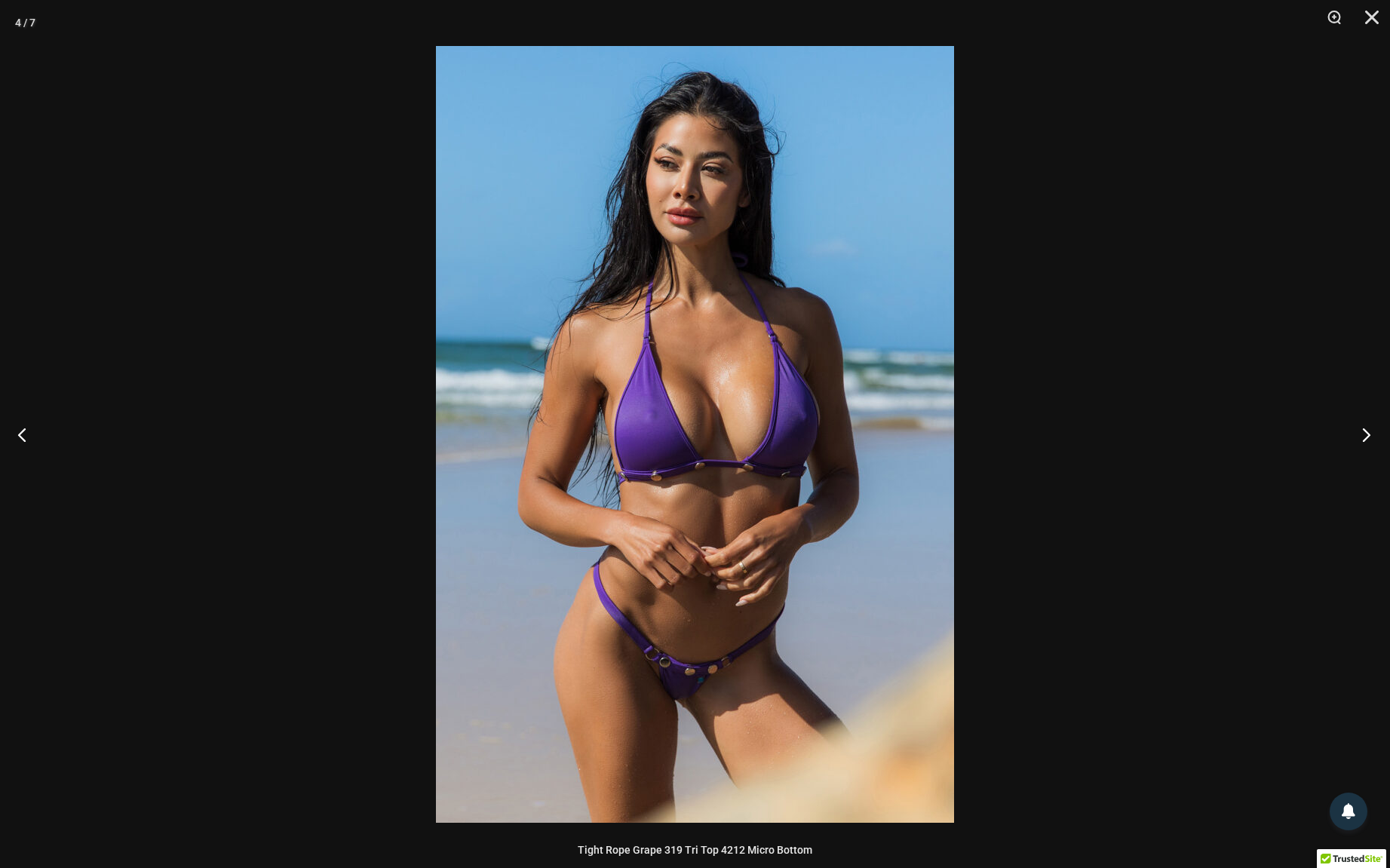
click at [1362, 435] on button "Next" at bounding box center [1361, 434] width 56 height 75
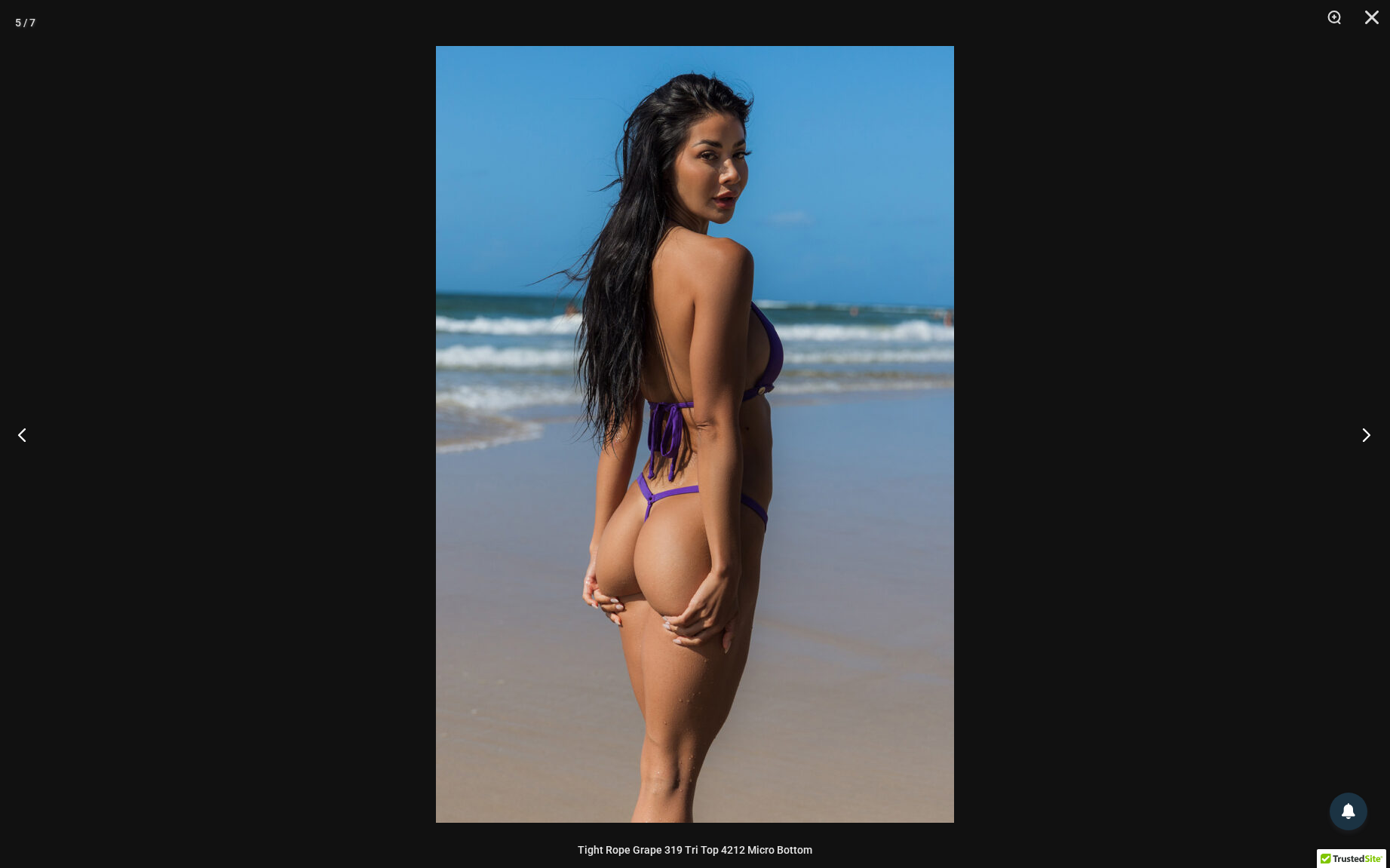
click at [1361, 435] on button "Next" at bounding box center [1361, 434] width 56 height 75
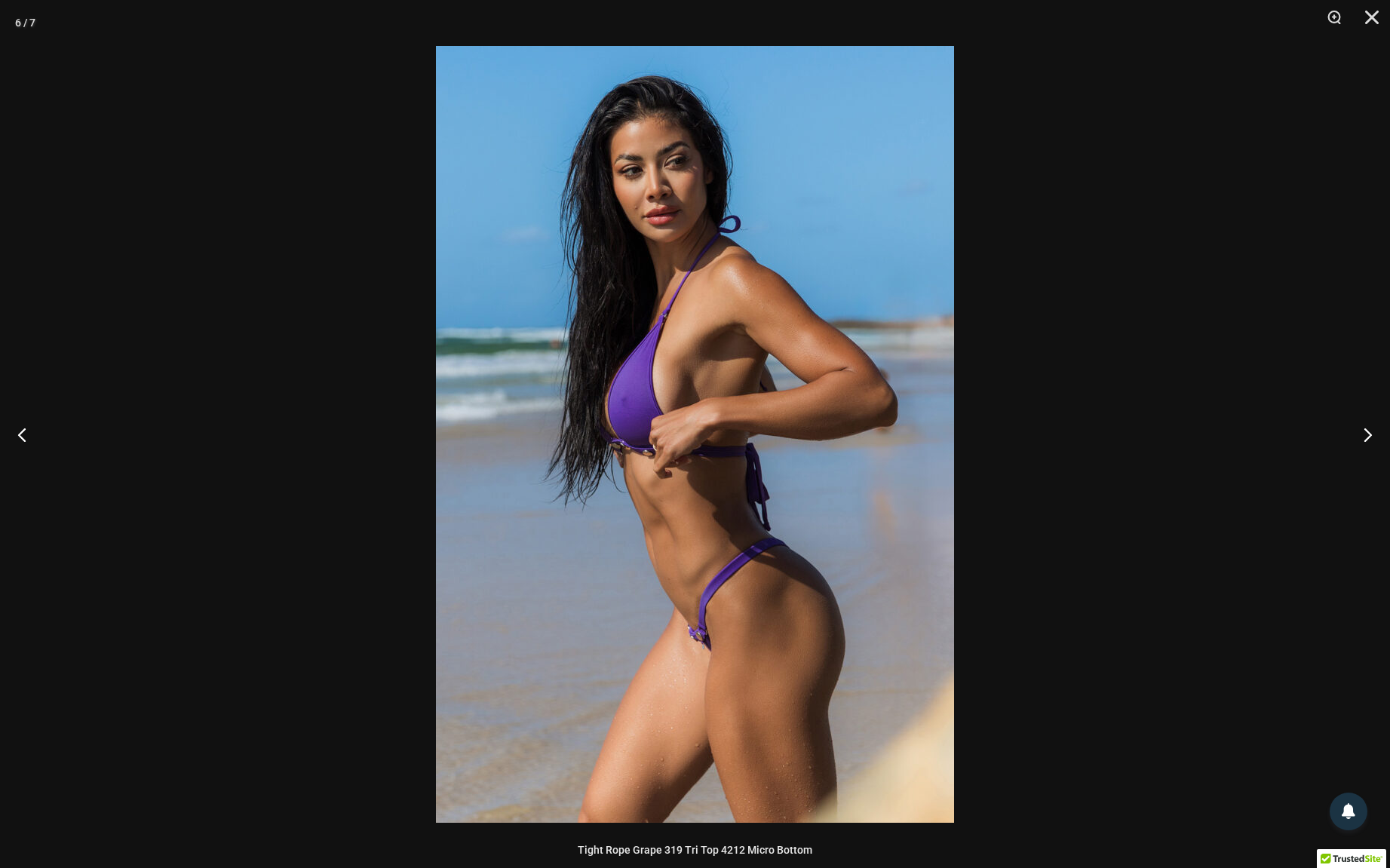
click at [1276, 426] on div at bounding box center [695, 434] width 1390 height 868
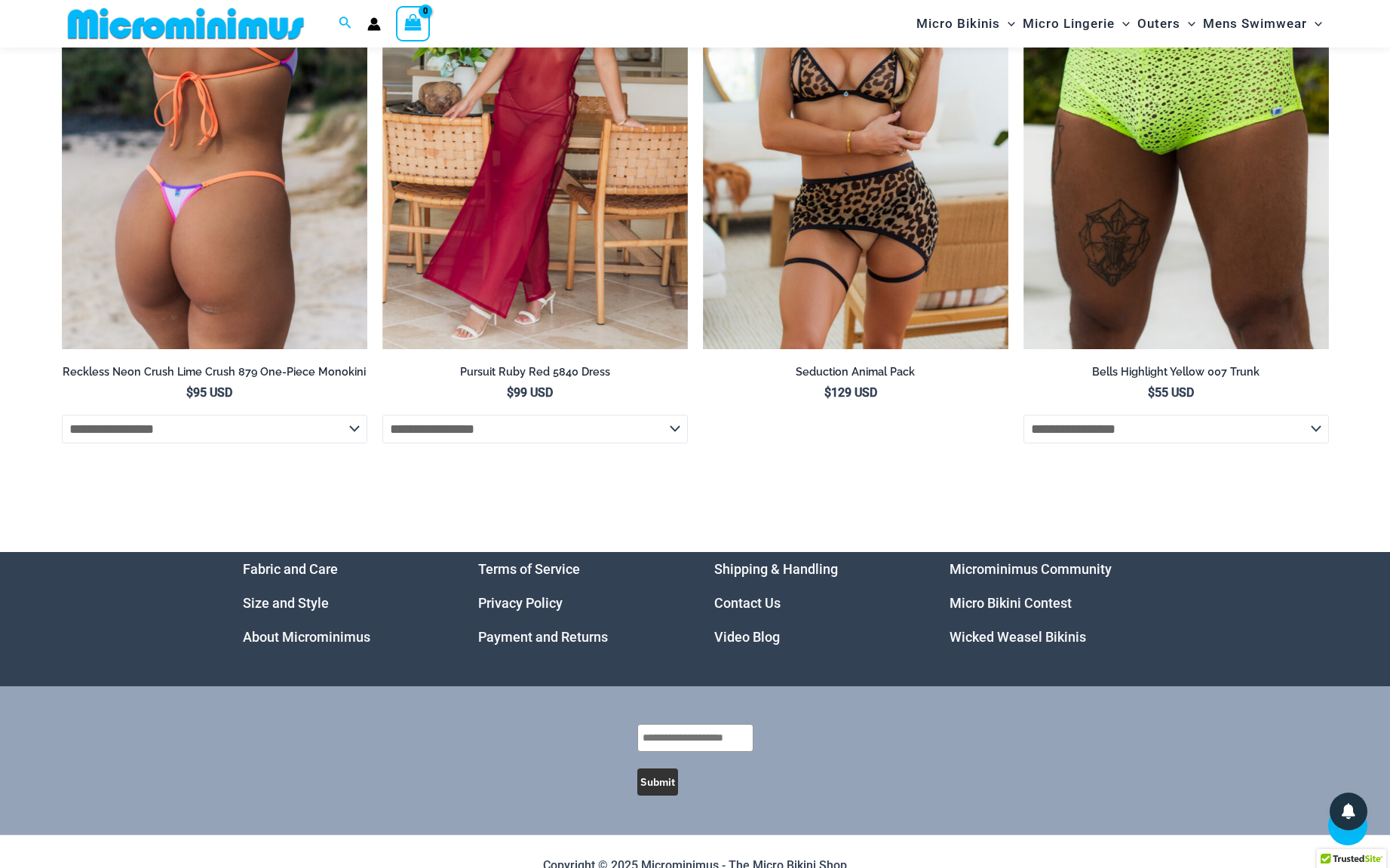
scroll to position [5523, 0]
